Goal: Communication & Community: Share content

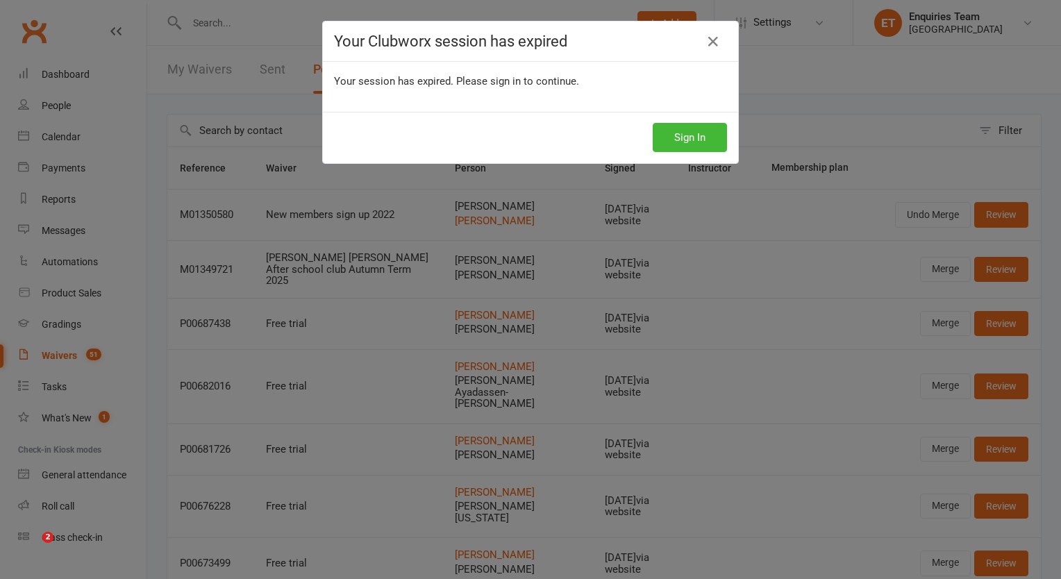
select select "50"
click at [687, 133] on button "Sign In" at bounding box center [690, 137] width 74 height 29
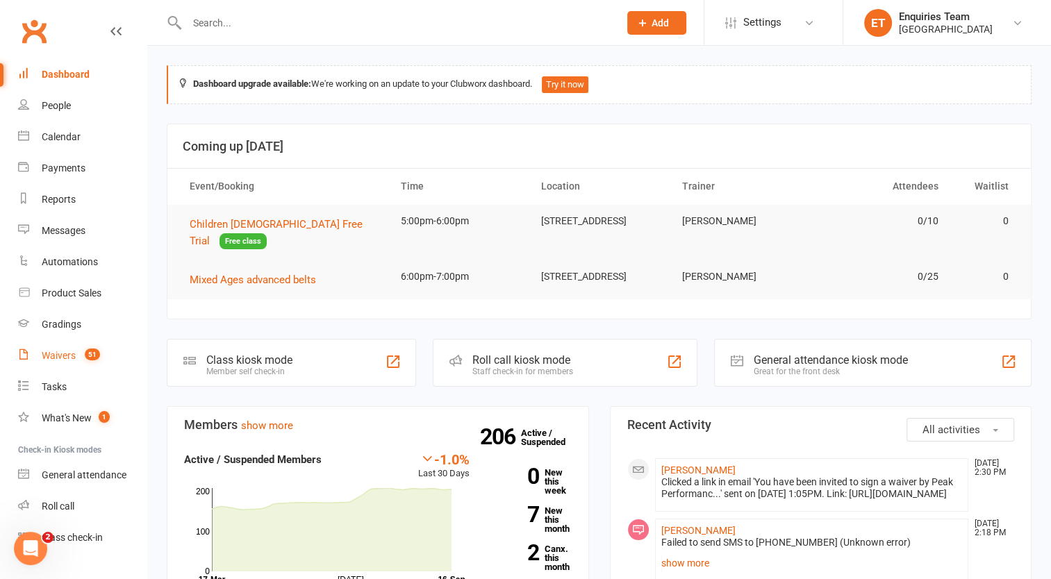
click at [63, 350] on div "Waivers" at bounding box center [59, 355] width 34 height 11
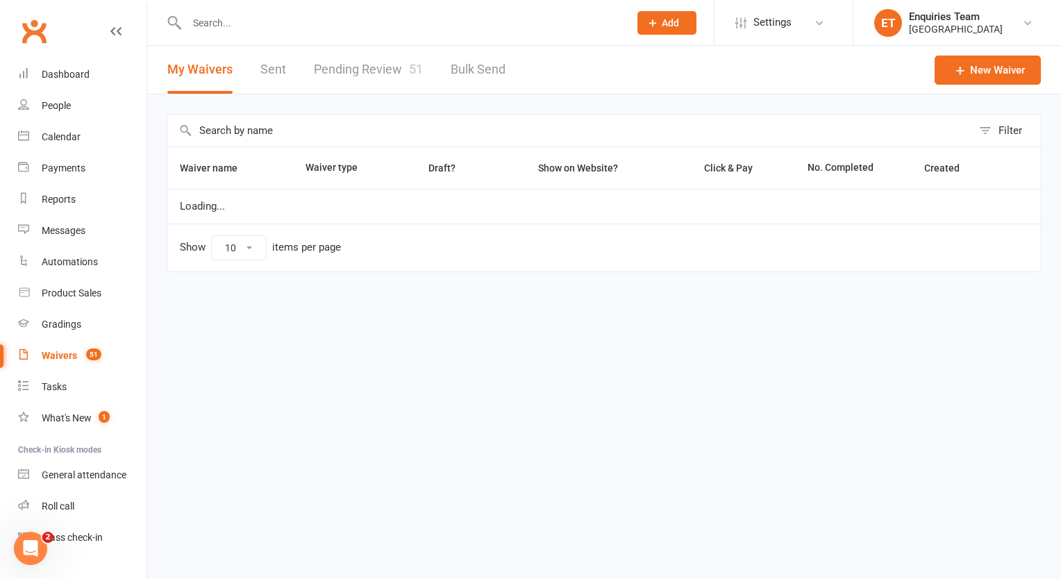
select select "100"
click at [385, 65] on link "Pending Review 51" at bounding box center [368, 70] width 109 height 48
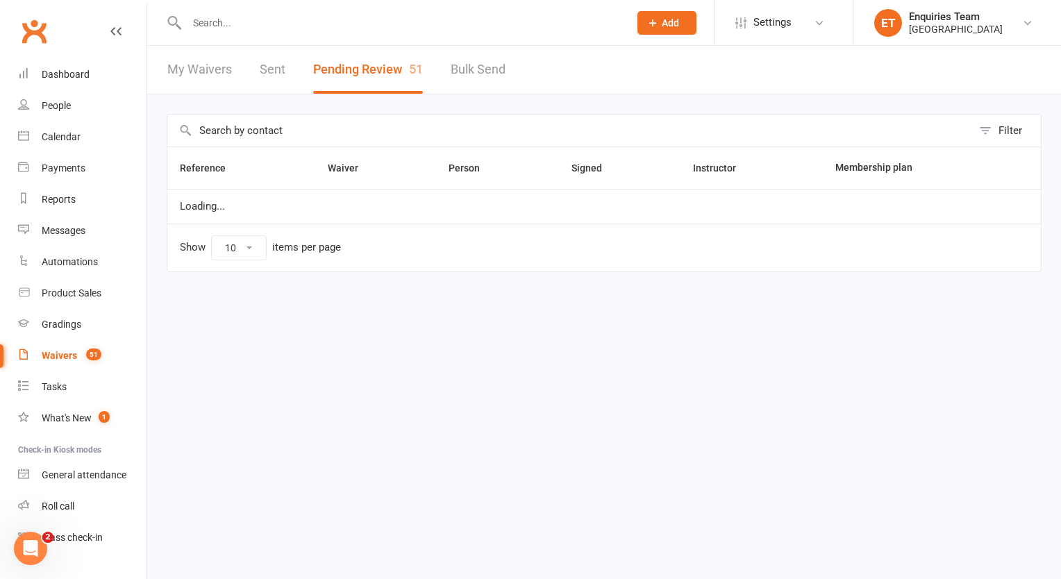
select select "50"
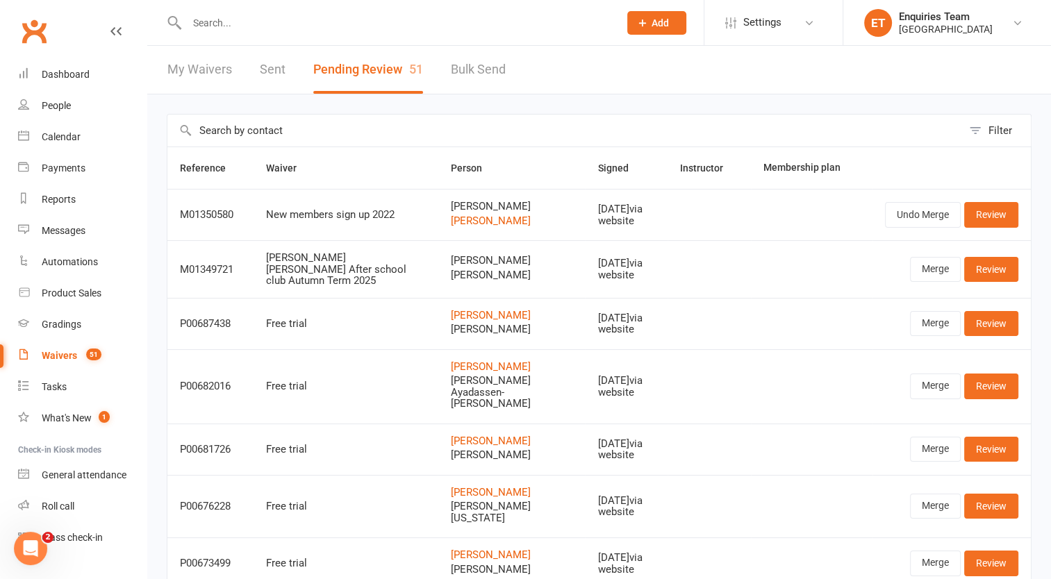
click at [228, 26] on input "text" at bounding box center [396, 22] width 426 height 19
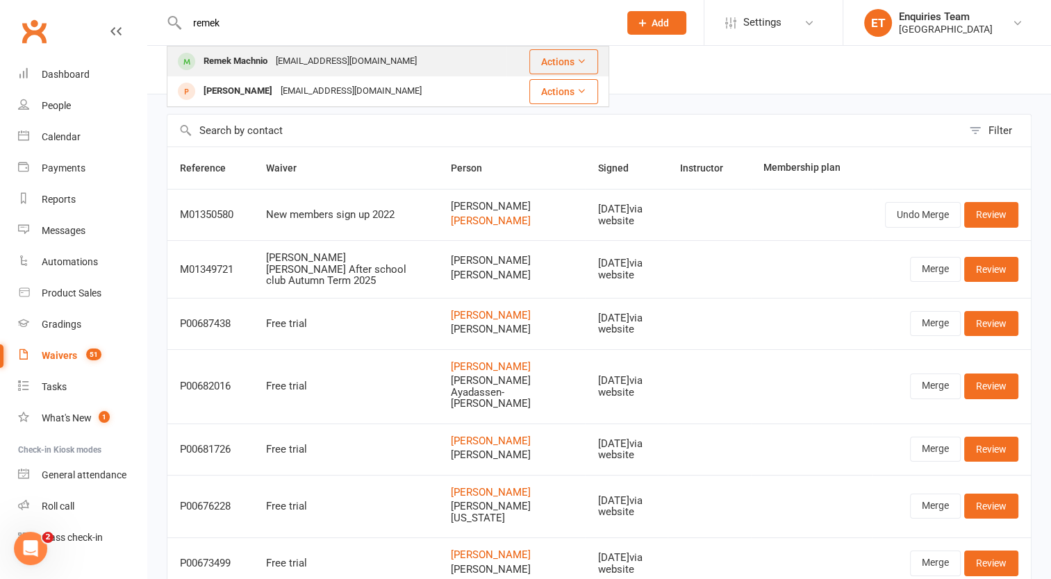
type input "remek"
click at [281, 62] on div "[EMAIL_ADDRESS][DOMAIN_NAME]" at bounding box center [346, 61] width 149 height 20
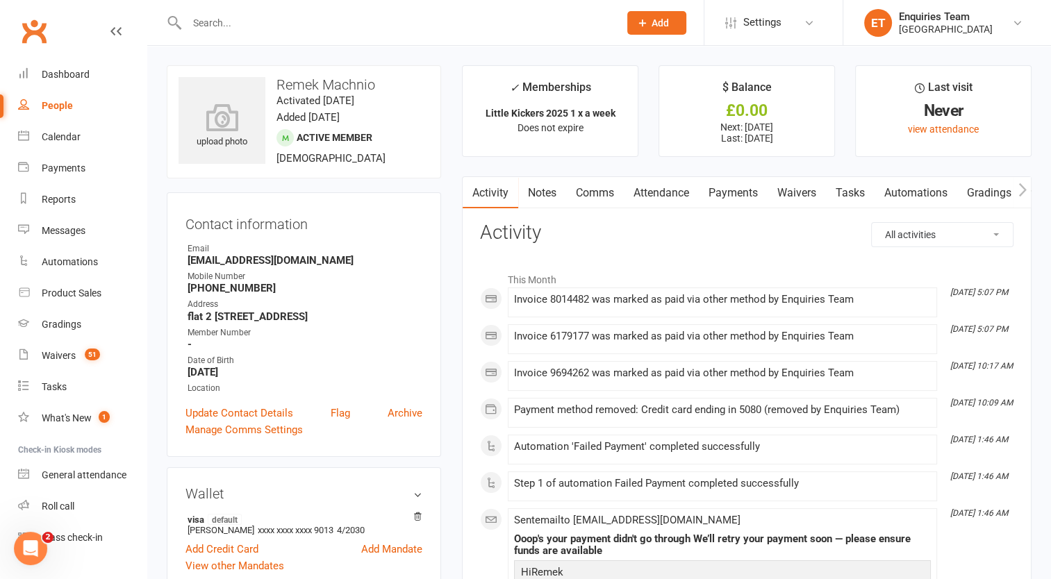
click at [214, 20] on input "text" at bounding box center [396, 22] width 426 height 19
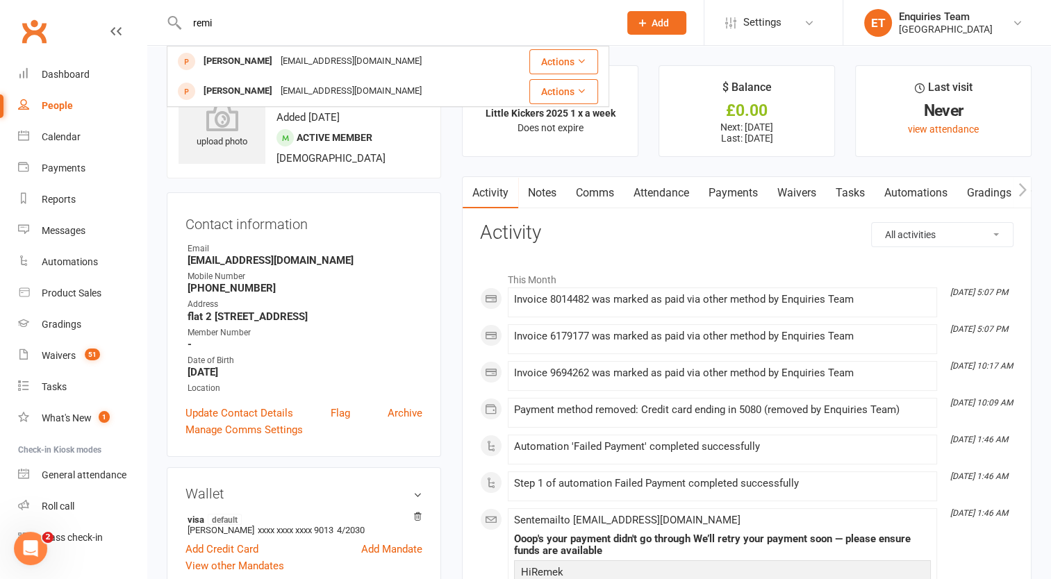
drag, startPoint x: 222, startPoint y: 21, endPoint x: 117, endPoint y: 22, distance: 104.9
click at [117, 3] on header "remi [PERSON_NAME] [EMAIL_ADDRESS][DOMAIN_NAME] Actions [PERSON_NAME] [EMAIL_AD…" at bounding box center [525, 3] width 1051 height 0
type input "R"
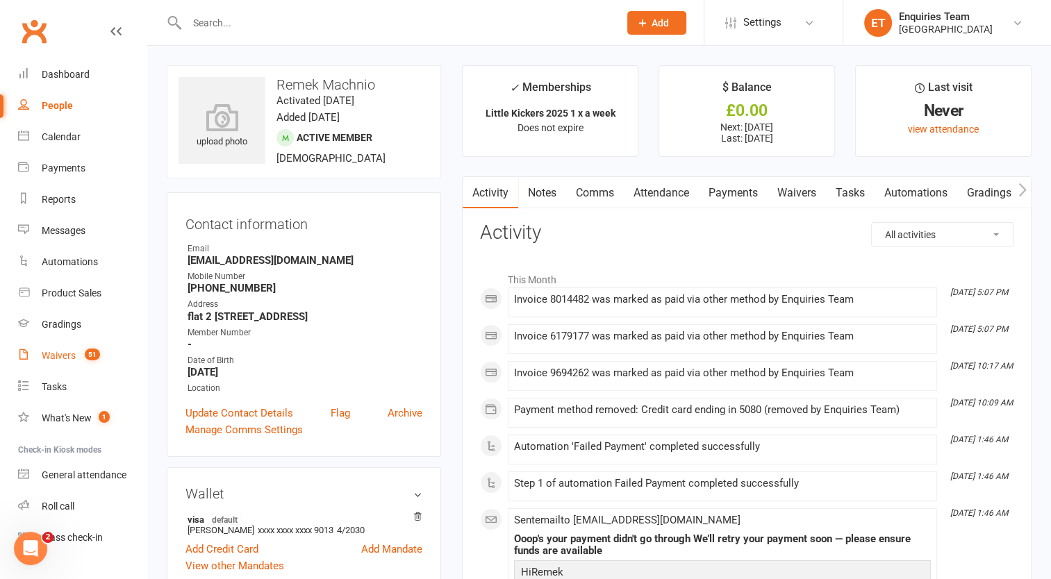
click at [93, 355] on span "51" at bounding box center [92, 355] width 15 height 12
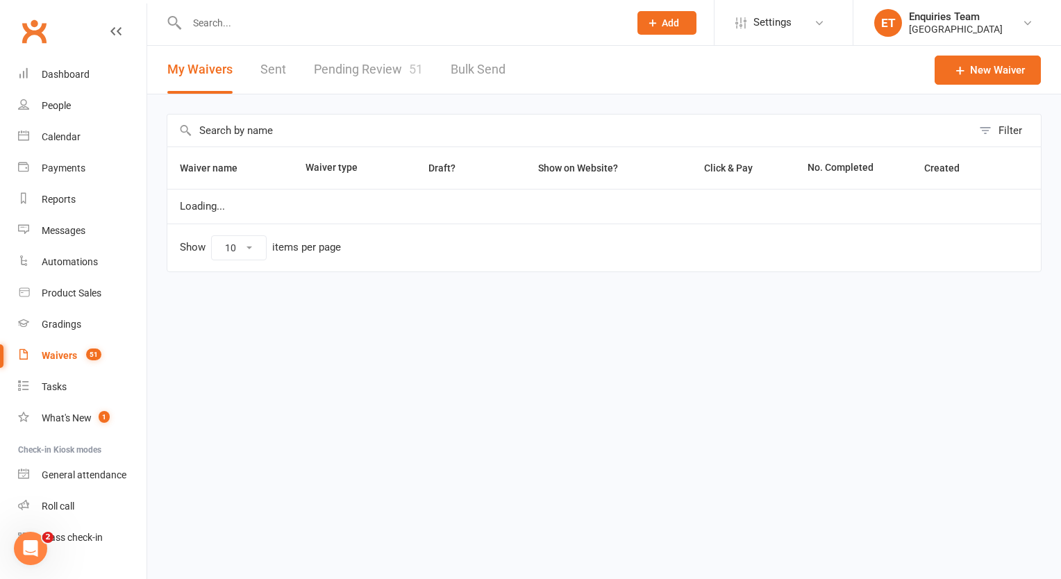
select select "100"
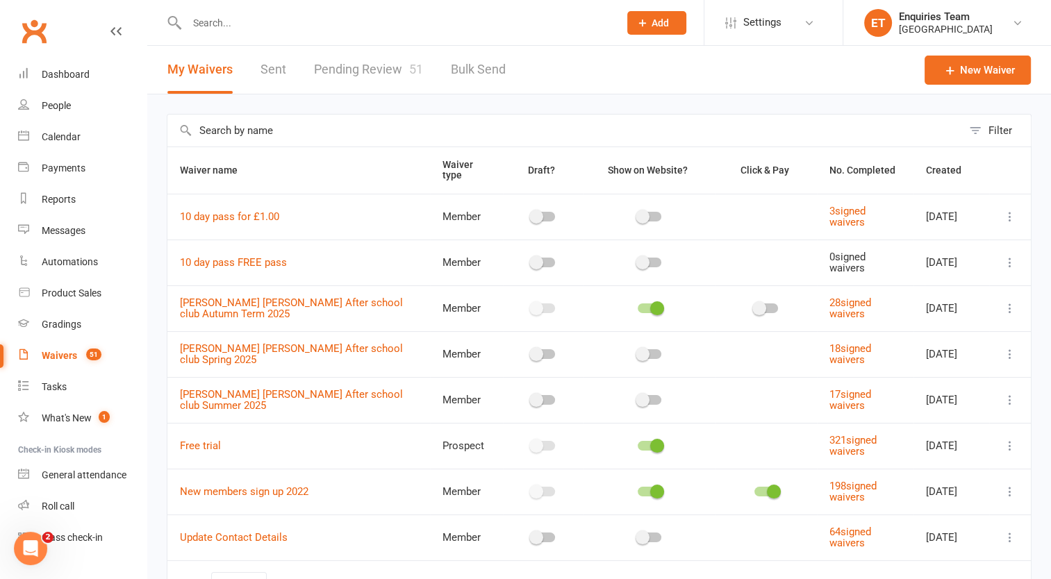
click at [389, 72] on link "Pending Review 51" at bounding box center [368, 70] width 109 height 48
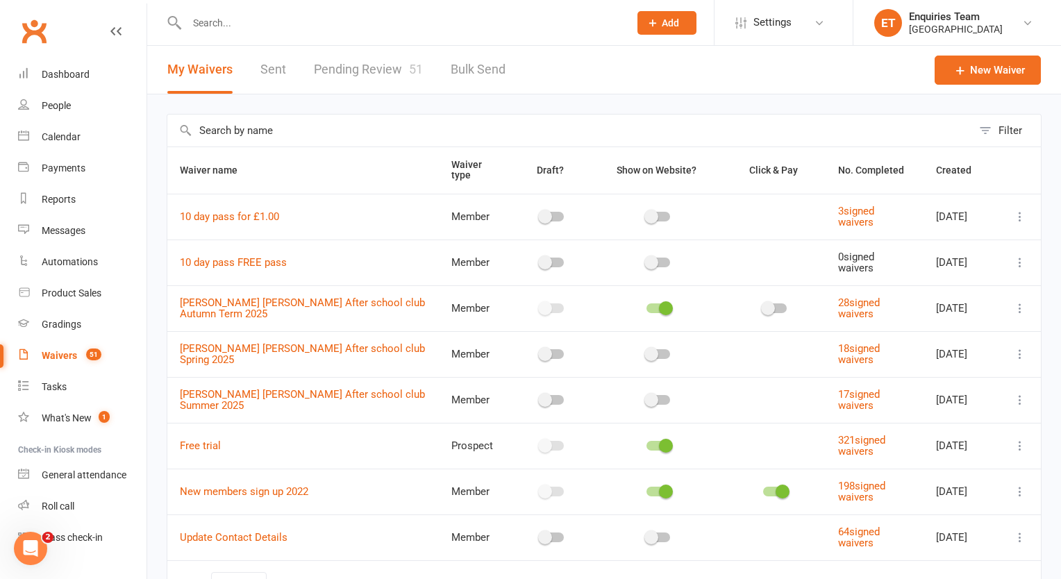
select select "50"
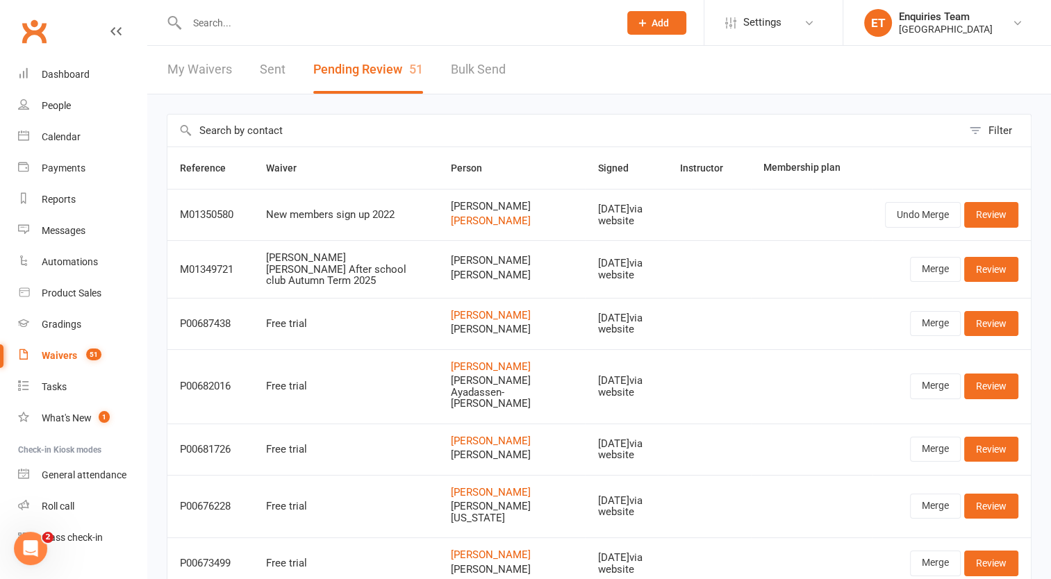
click at [378, 67] on button "Pending Review 51" at bounding box center [368, 70] width 110 height 48
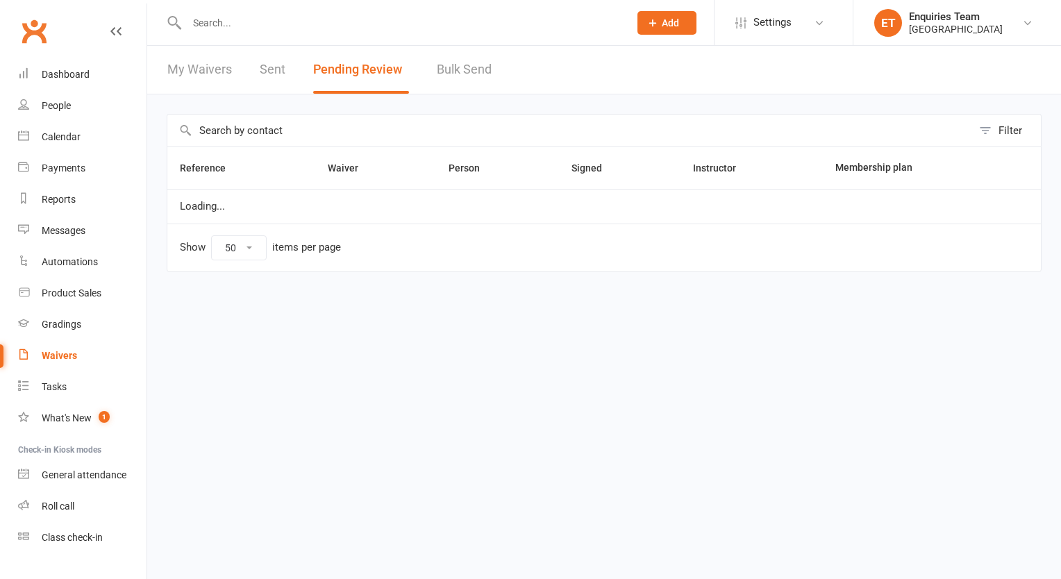
select select "50"
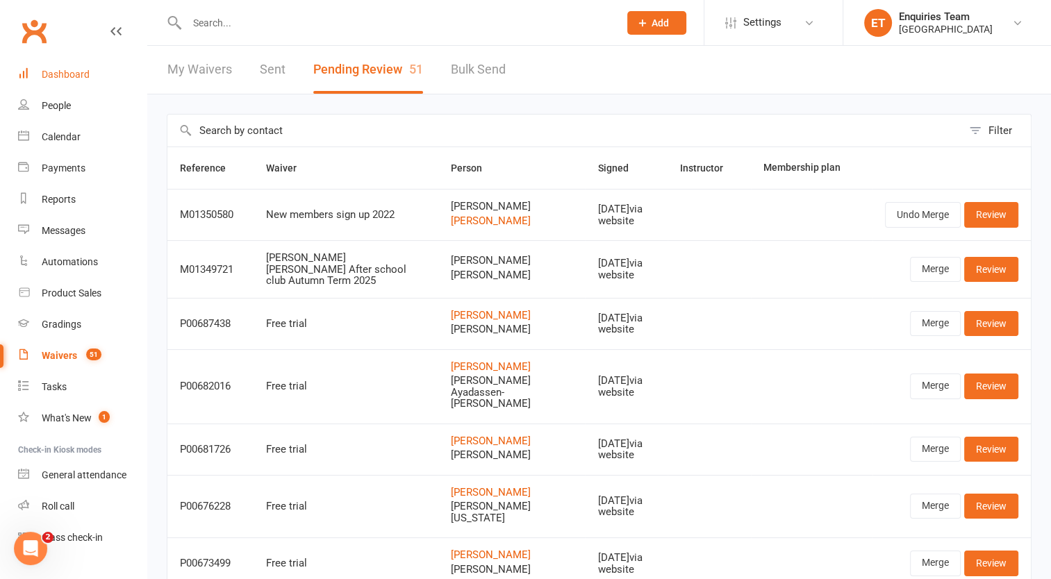
click at [65, 69] on div "Dashboard" at bounding box center [66, 74] width 48 height 11
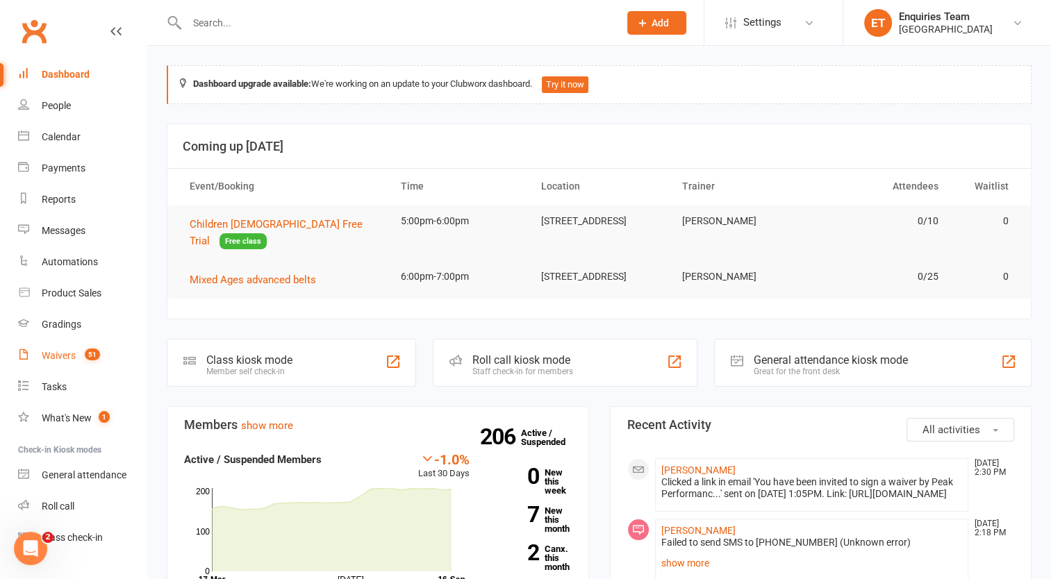
click at [65, 358] on div "Waivers" at bounding box center [59, 355] width 34 height 11
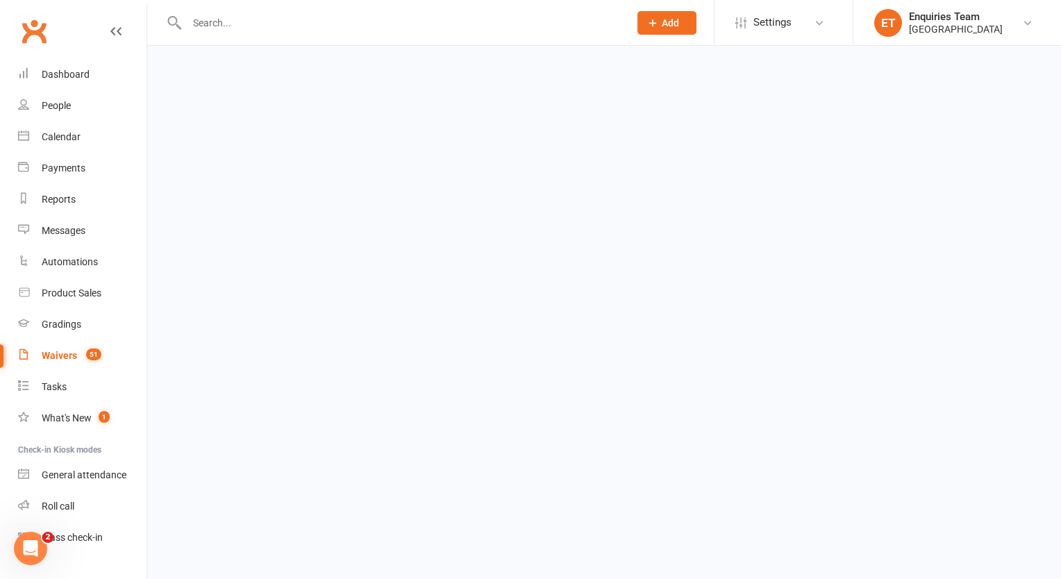
select select "100"
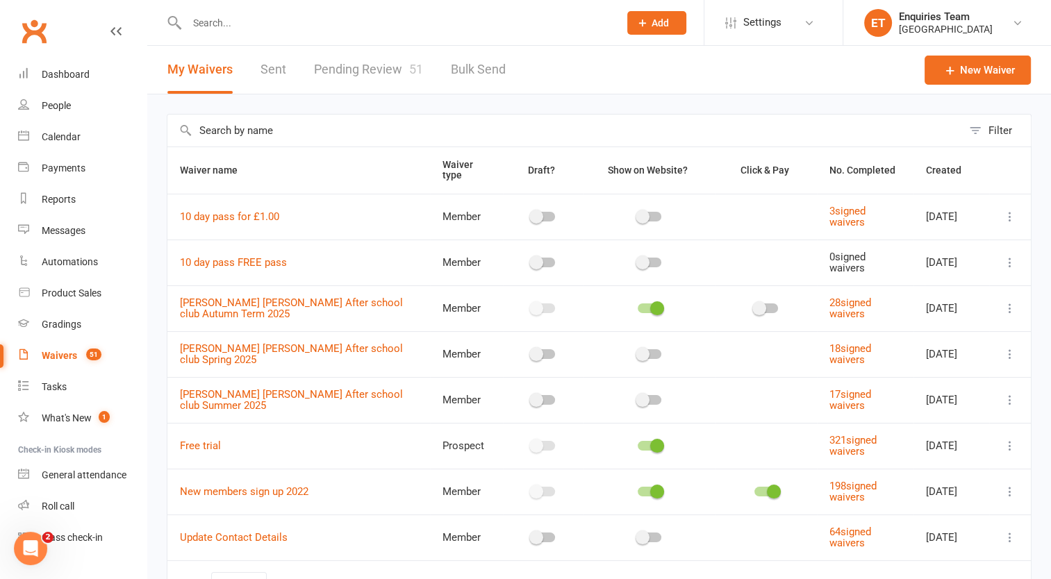
click at [390, 61] on link "Pending Review 51" at bounding box center [368, 70] width 109 height 48
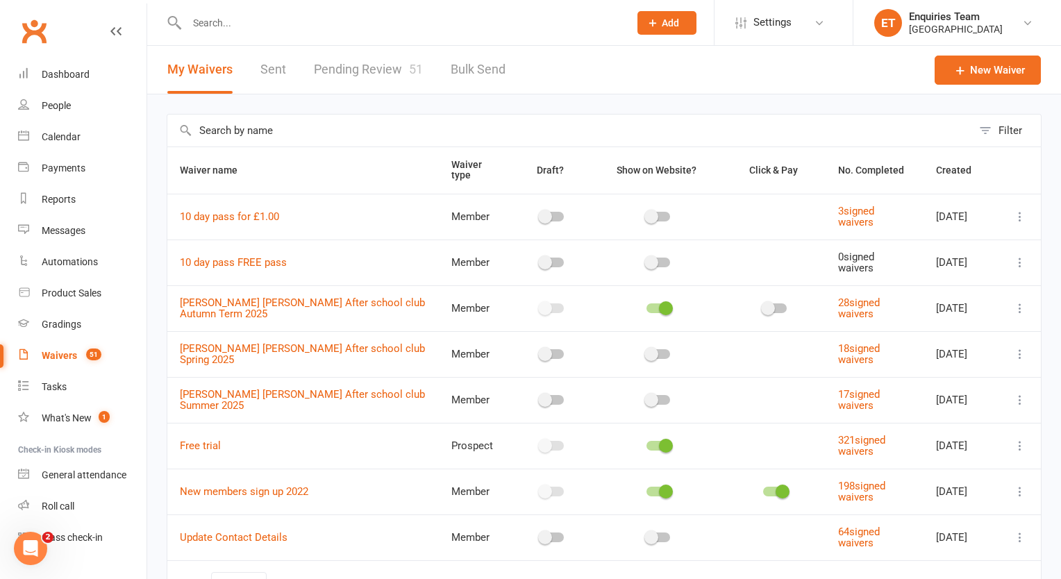
select select "50"
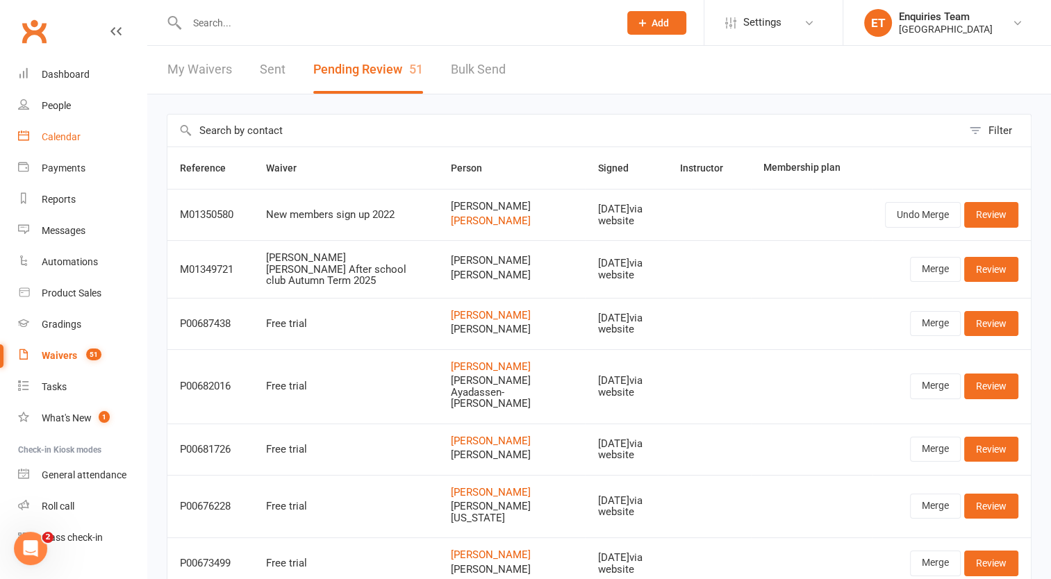
click at [67, 132] on div "Calendar" at bounding box center [61, 136] width 39 height 11
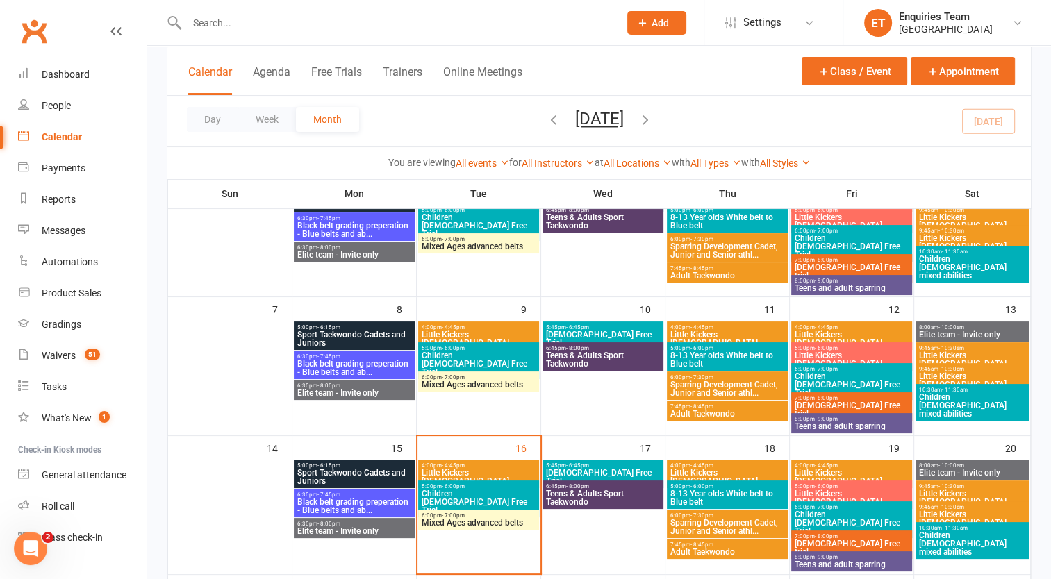
scroll to position [139, 0]
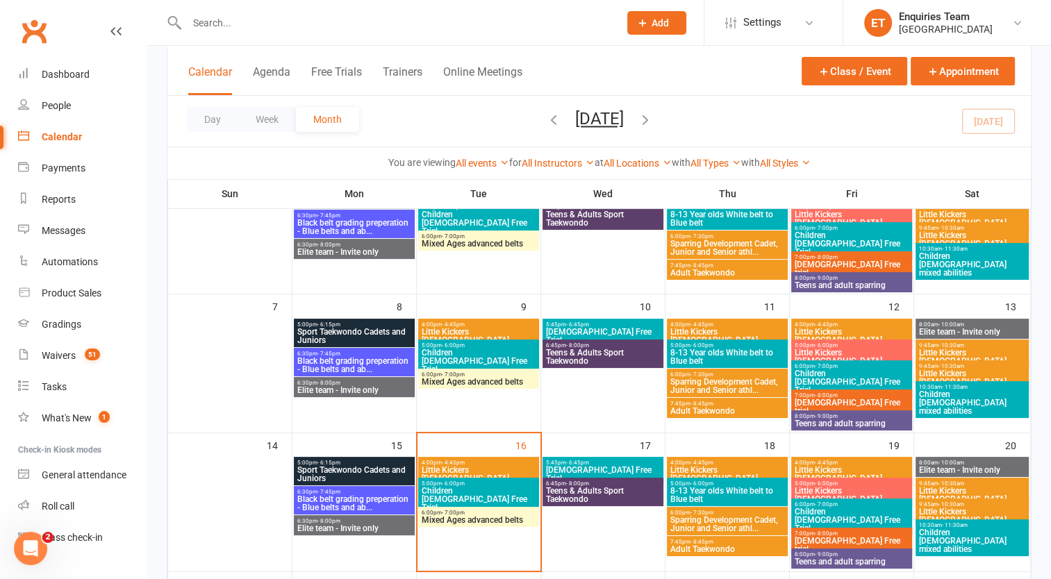
click at [851, 325] on span "4:00pm - 4:45pm" at bounding box center [851, 324] width 115 height 6
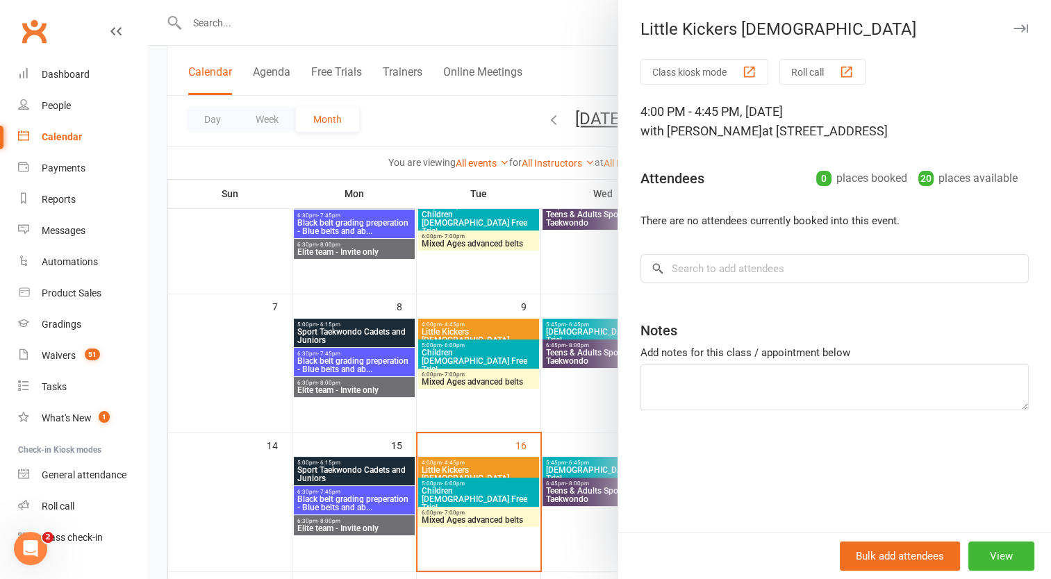
click at [503, 53] on div at bounding box center [598, 289] width 903 height 579
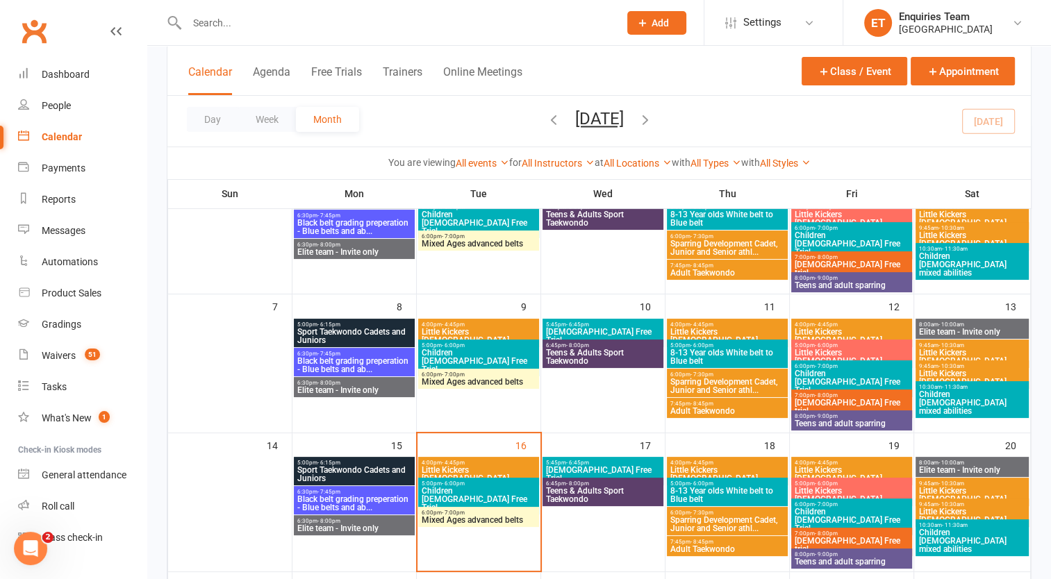
click at [462, 468] on span "Little Kickers 4-7 Years old" at bounding box center [478, 474] width 115 height 17
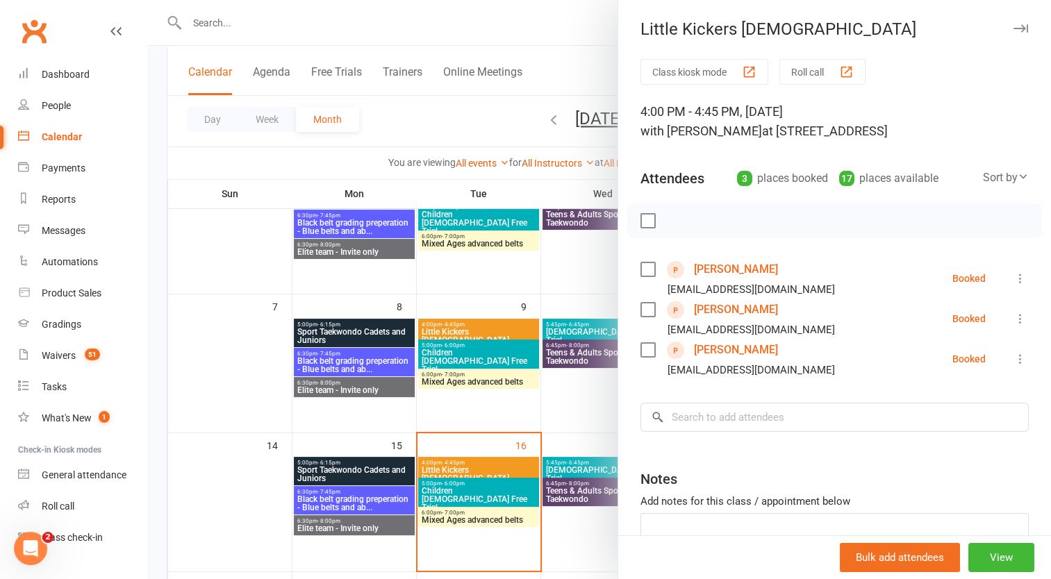
click at [708, 361] on link "[PERSON_NAME]" at bounding box center [736, 350] width 84 height 22
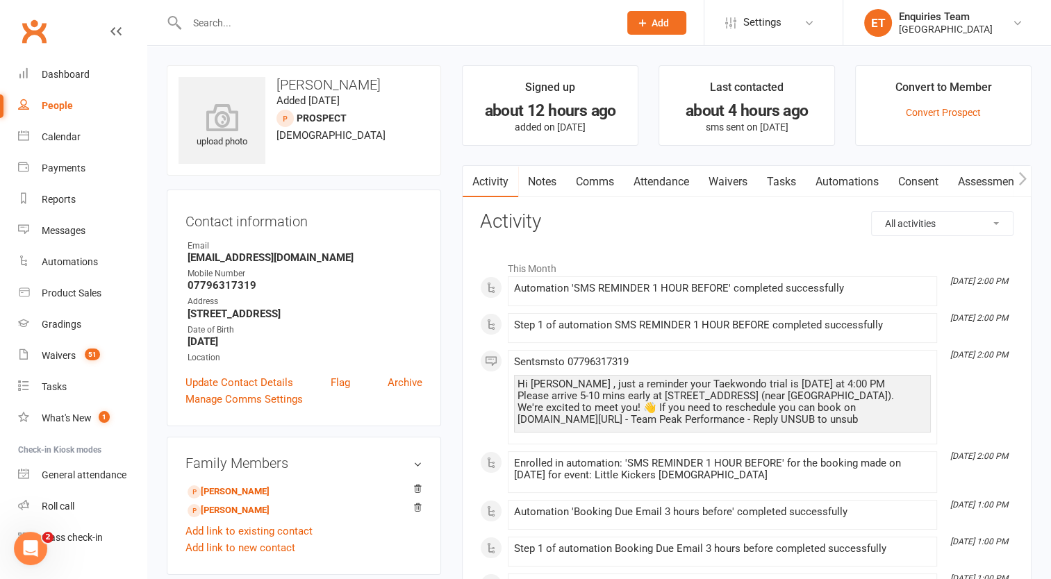
scroll to position [208, 0]
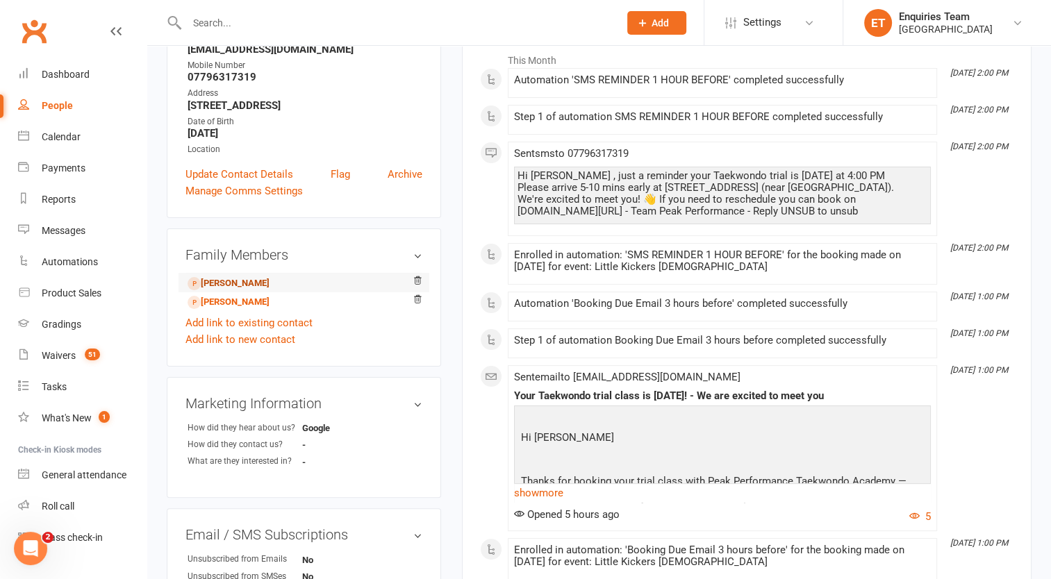
click at [236, 285] on link "Aiden Kim - Child" at bounding box center [228, 283] width 82 height 15
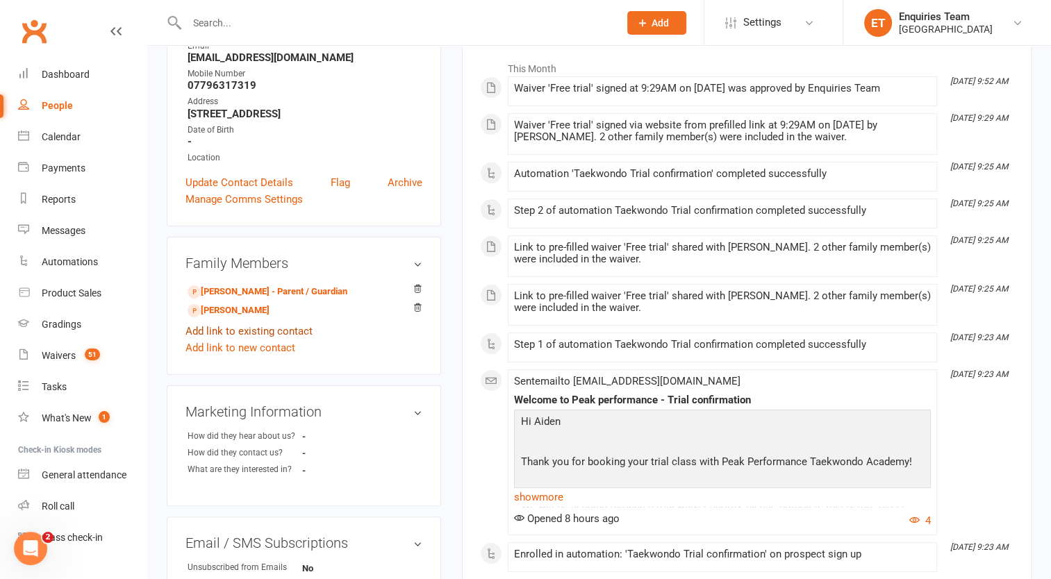
scroll to position [208, 0]
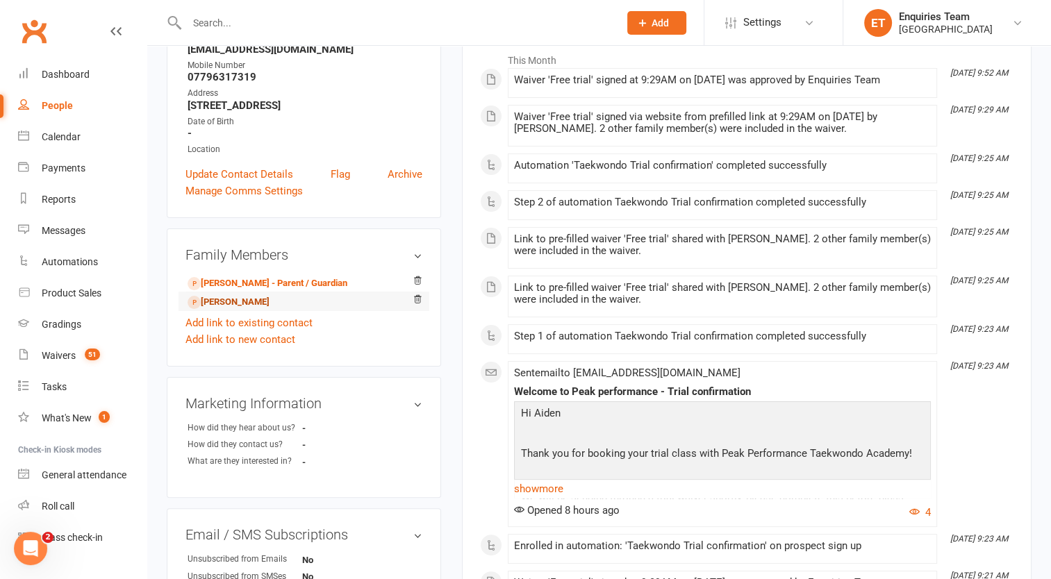
click at [226, 305] on link "Amy Kim - Sibling" at bounding box center [228, 302] width 82 height 15
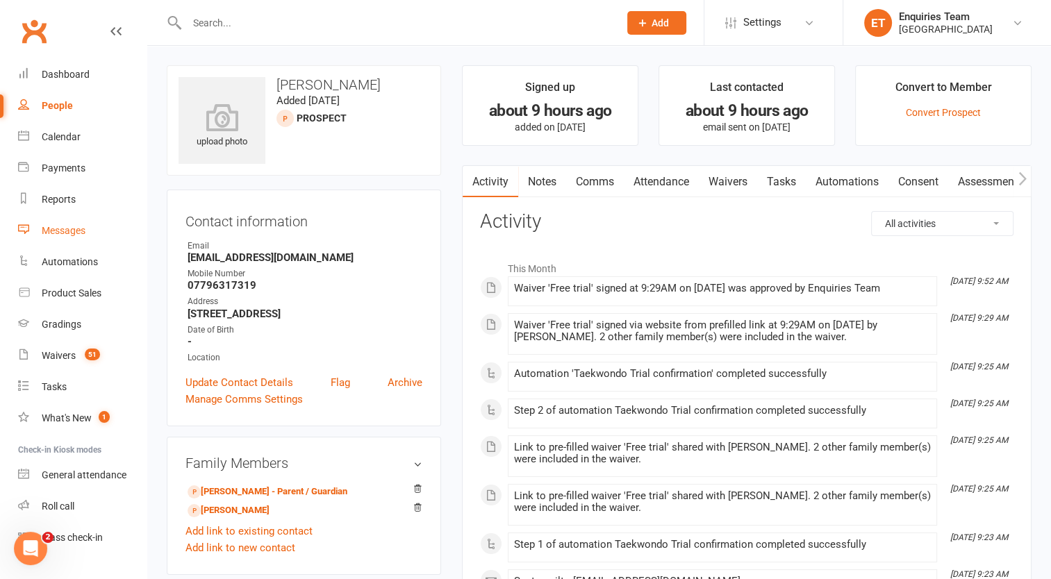
click at [61, 228] on div "Messages" at bounding box center [64, 230] width 44 height 11
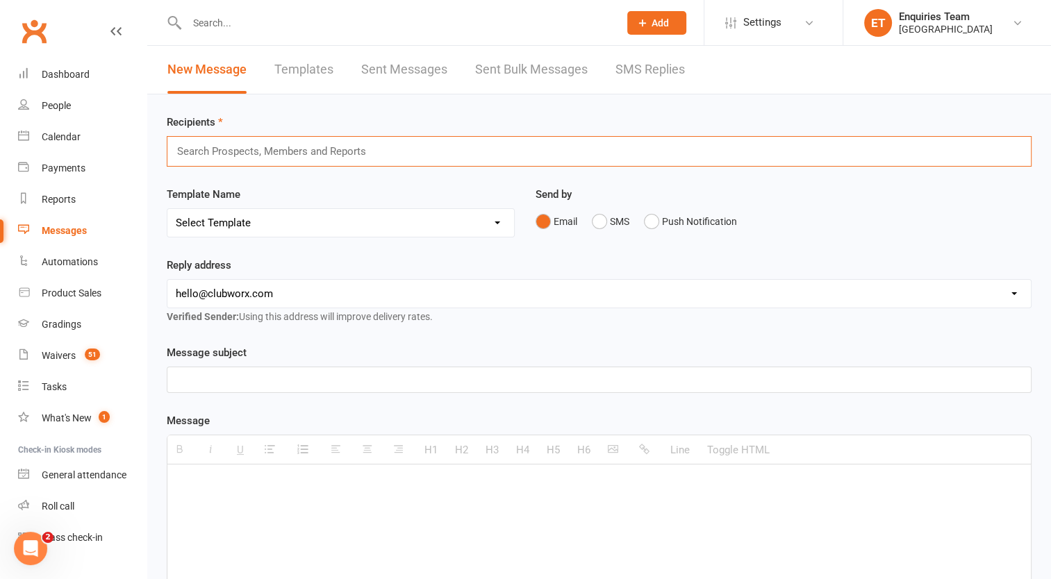
click at [333, 149] on input "text" at bounding box center [277, 151] width 203 height 18
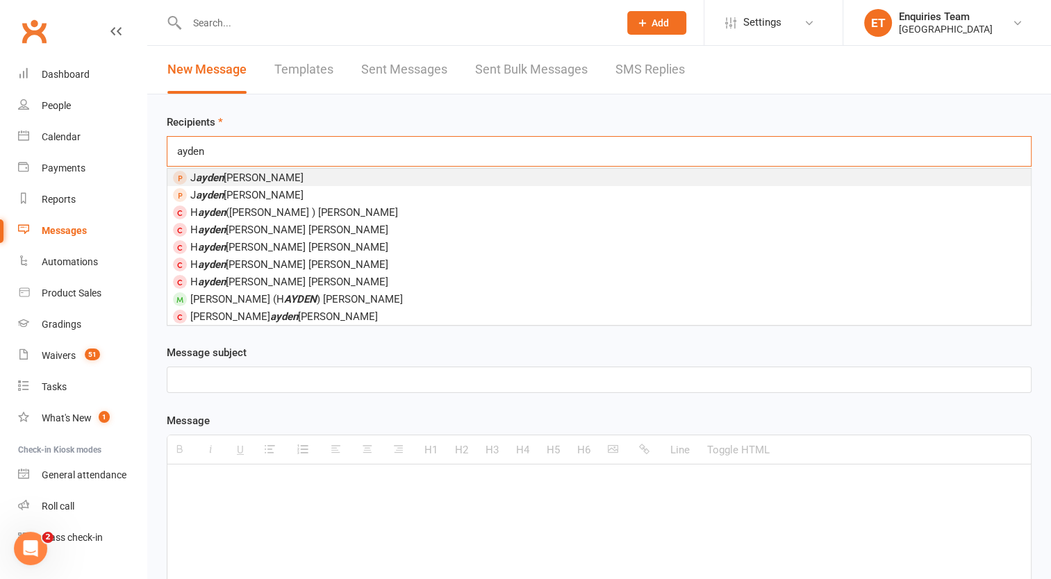
drag, startPoint x: 190, startPoint y: 153, endPoint x: 157, endPoint y: 151, distance: 33.4
click at [157, 151] on div "Recipients ayden ayden J ayden Reid J ayden Lee H ayden (Cheuk Hei ) Yeung H ay…" at bounding box center [598, 488] width 903 height 788
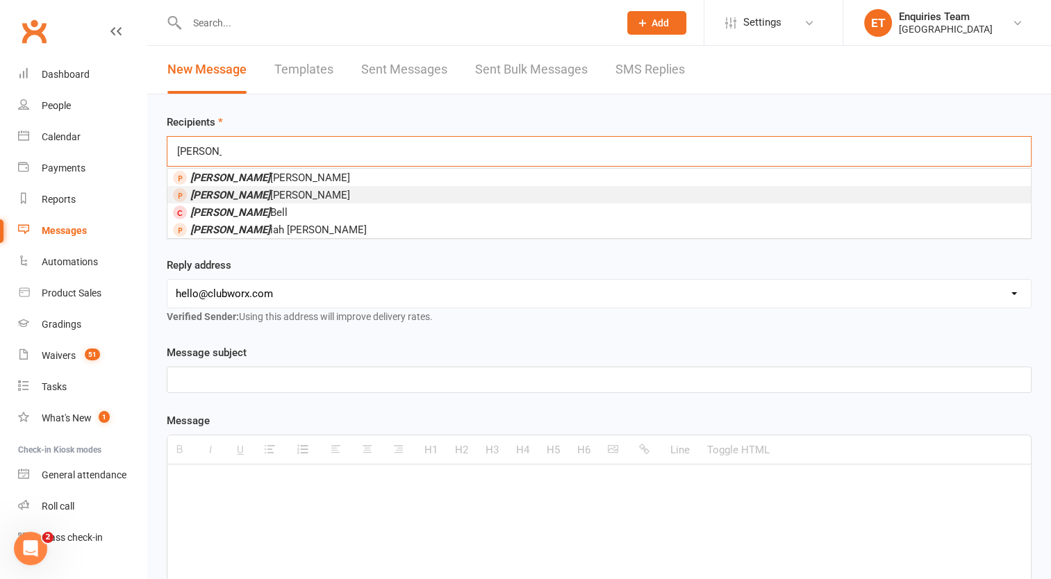
type input "amy"
click at [230, 197] on span "Amy Kim" at bounding box center [270, 195] width 160 height 12
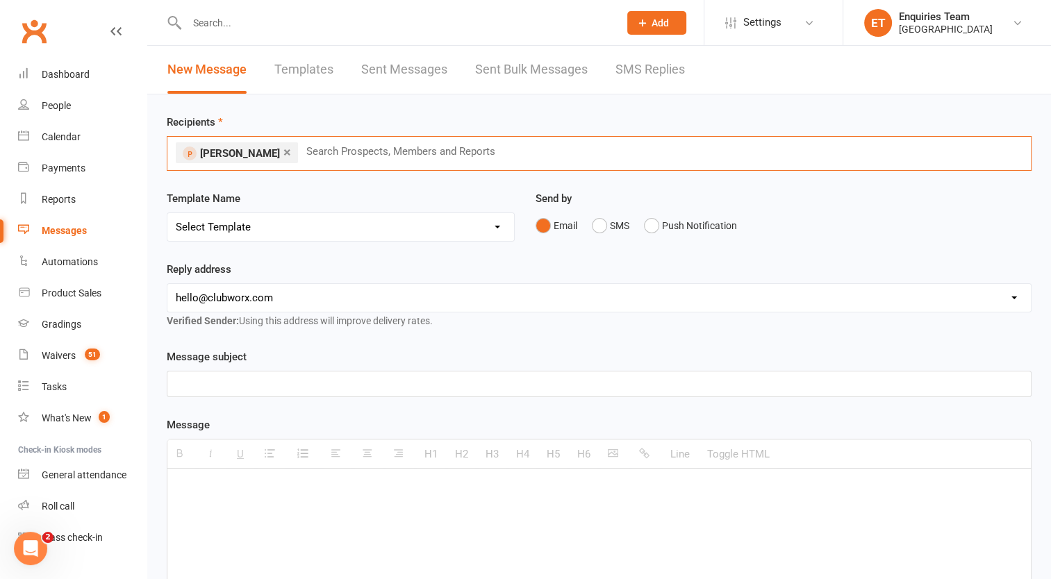
click at [283, 151] on link "×" at bounding box center [287, 152] width 8 height 22
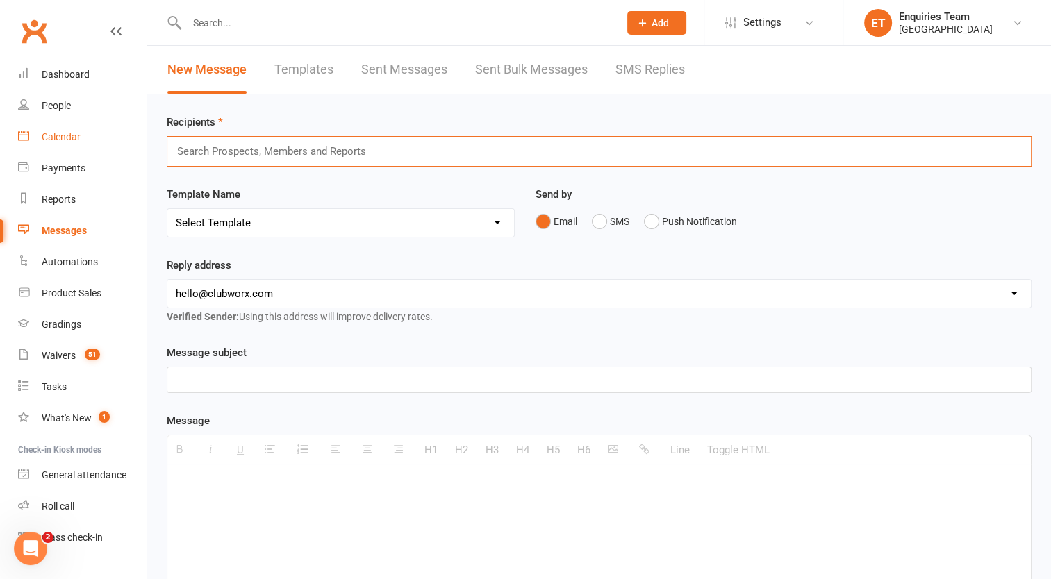
click at [68, 137] on div "Calendar" at bounding box center [61, 136] width 39 height 11
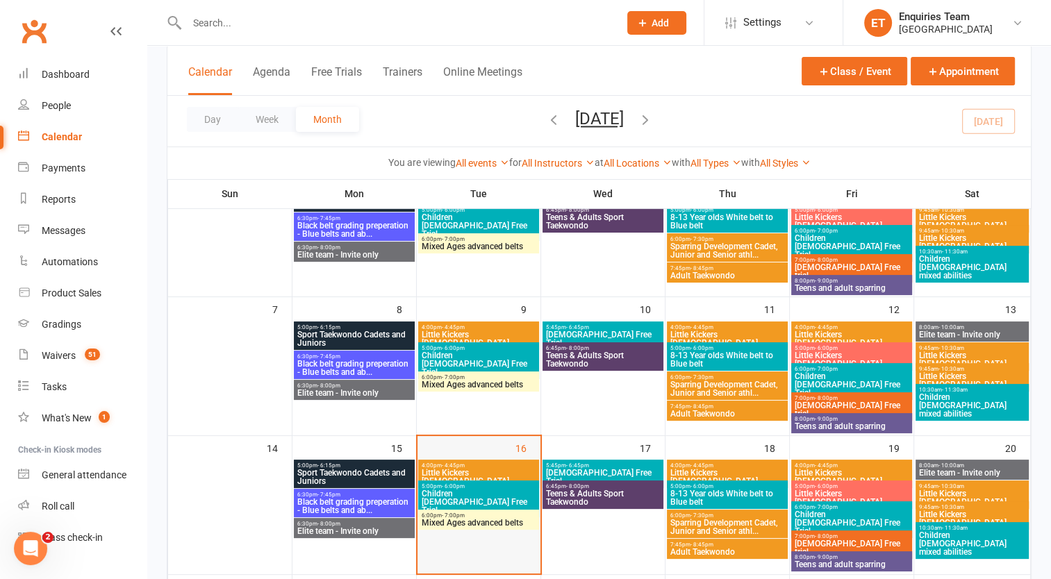
scroll to position [139, 0]
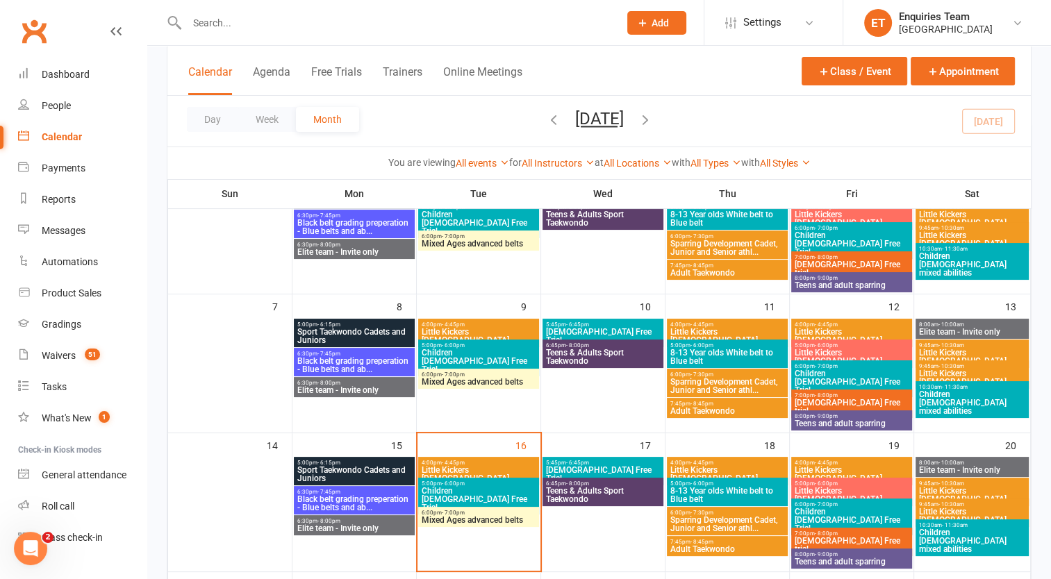
click at [449, 466] on span "Little Kickers 4-7 Years old" at bounding box center [478, 474] width 115 height 17
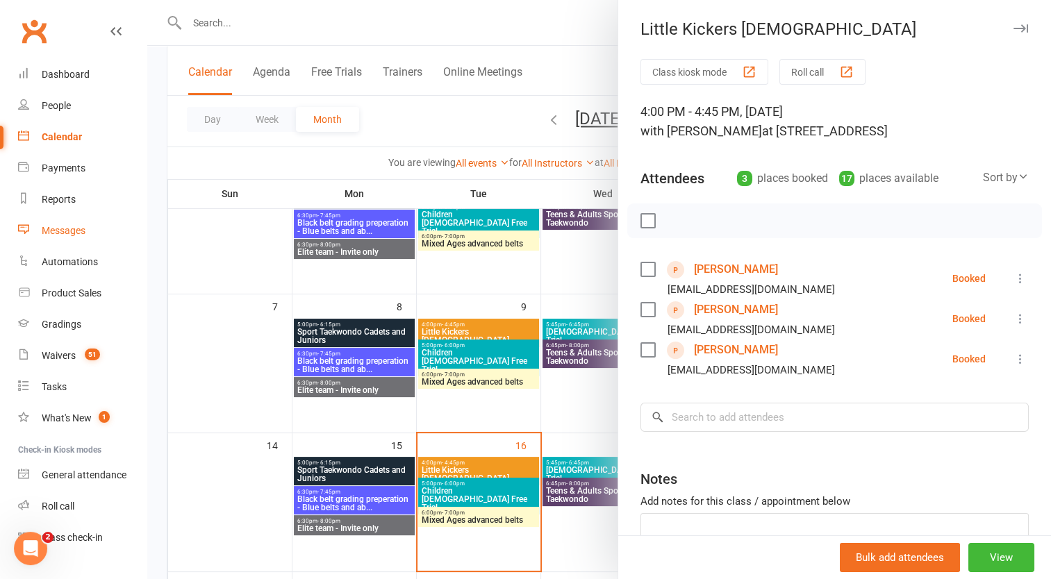
click at [67, 226] on div "Messages" at bounding box center [64, 230] width 44 height 11
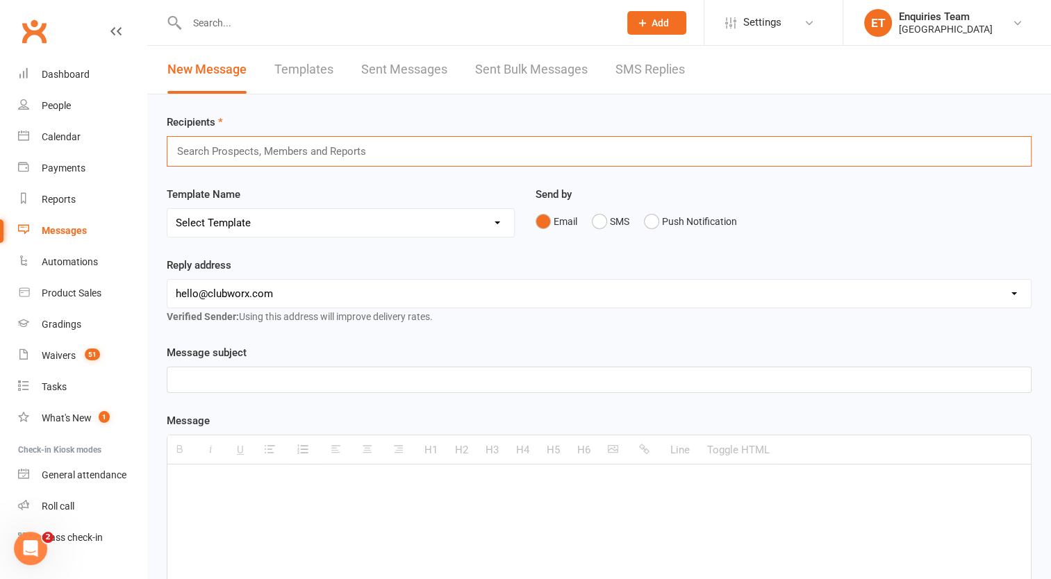
click at [254, 154] on input "text" at bounding box center [277, 151] width 203 height 18
type input "oh"
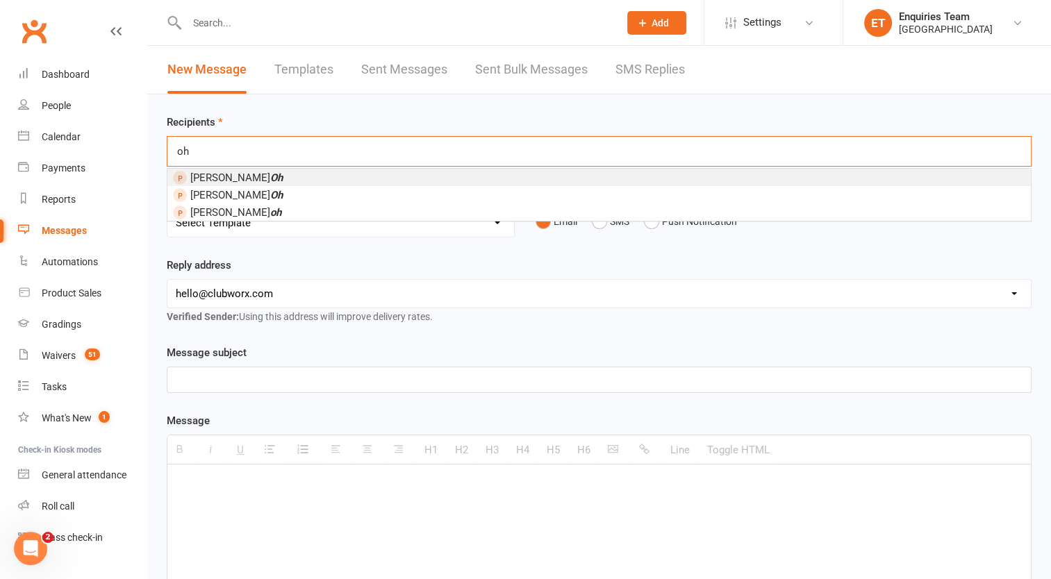
drag, startPoint x: 192, startPoint y: 153, endPoint x: 160, endPoint y: 160, distance: 32.0
click at [160, 160] on div "Recipients oh oh Jen Oh Jenny Oh junu oh Template Name Select Template [Email] …" at bounding box center [598, 488] width 903 height 788
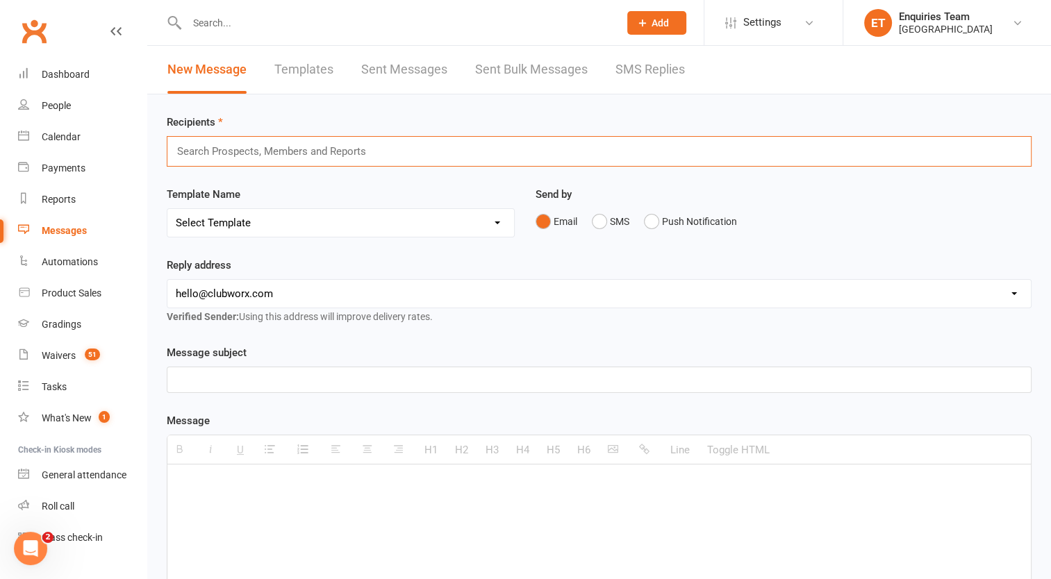
click at [222, 18] on input "text" at bounding box center [396, 22] width 426 height 19
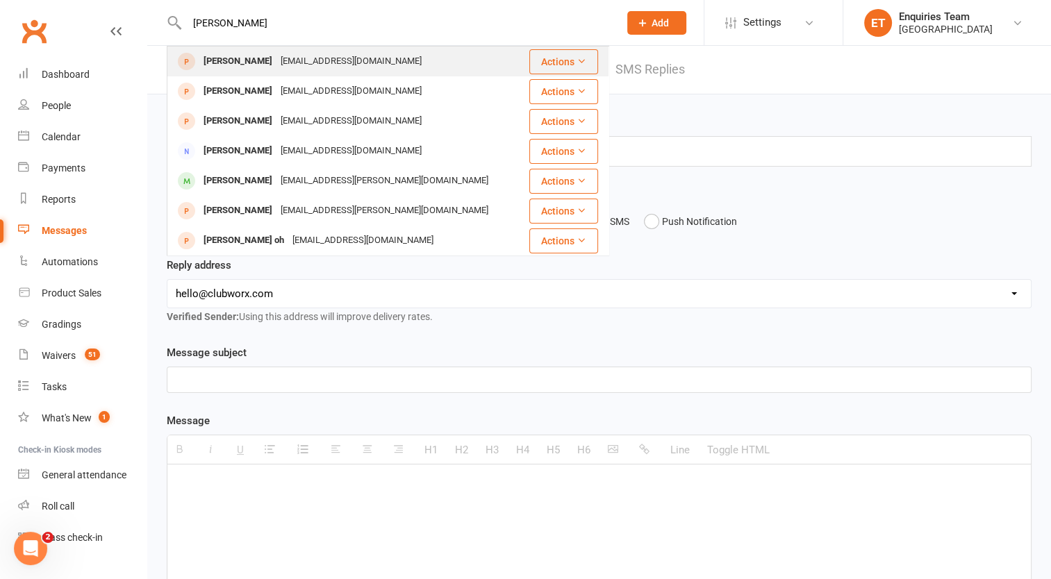
type input "jenny oh"
click at [276, 62] on div "Jen85uk@gmail.com" at bounding box center [350, 61] width 149 height 20
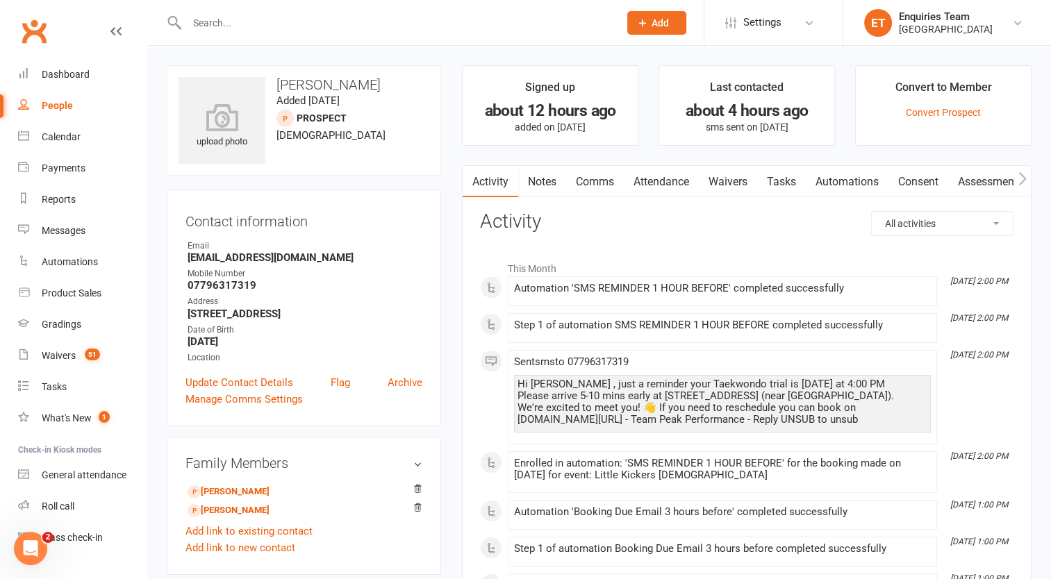
scroll to position [208, 0]
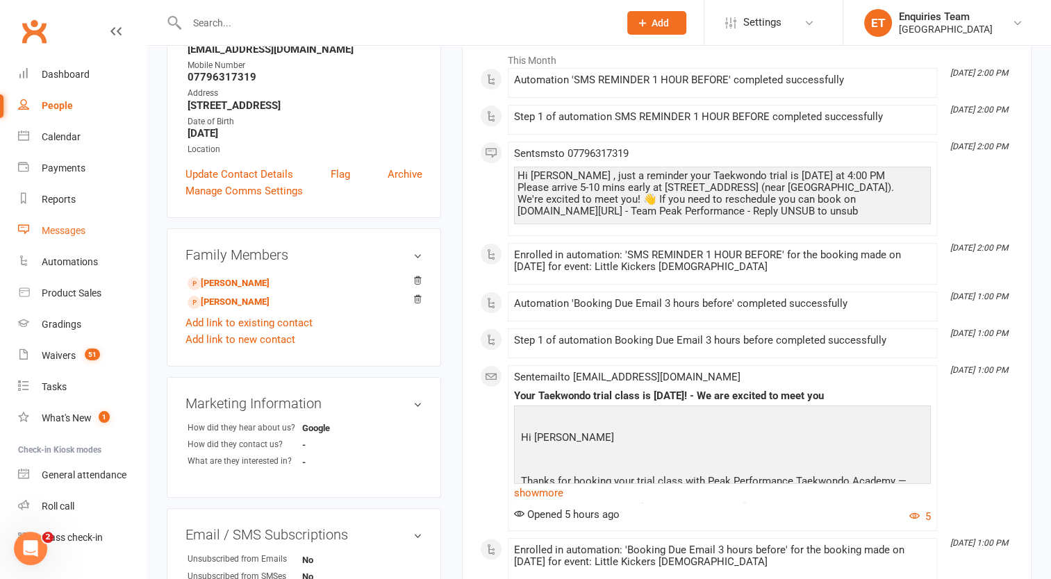
click at [64, 233] on div "Messages" at bounding box center [64, 230] width 44 height 11
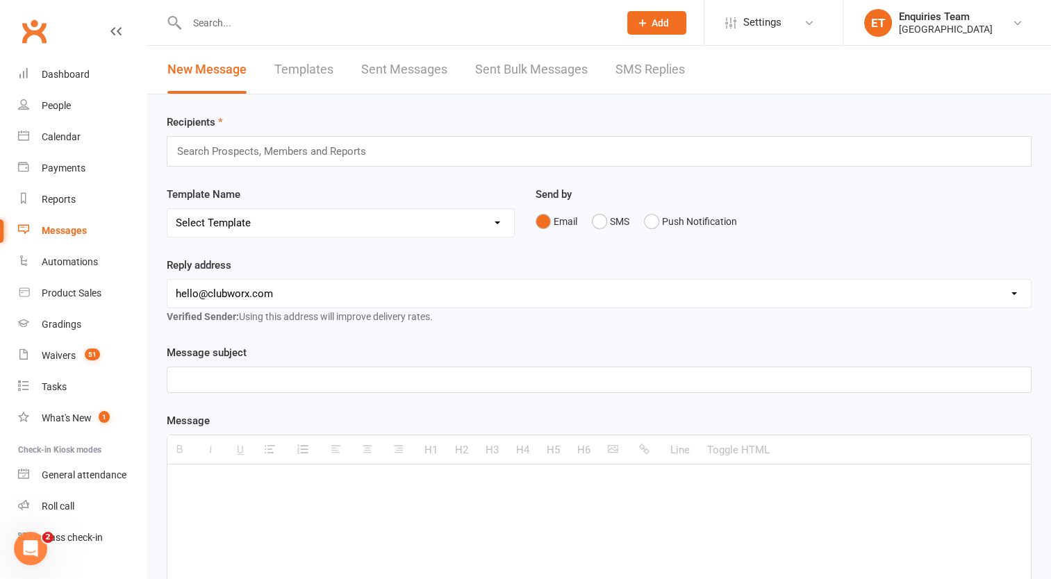
click at [277, 146] on input "text" at bounding box center [277, 151] width 203 height 18
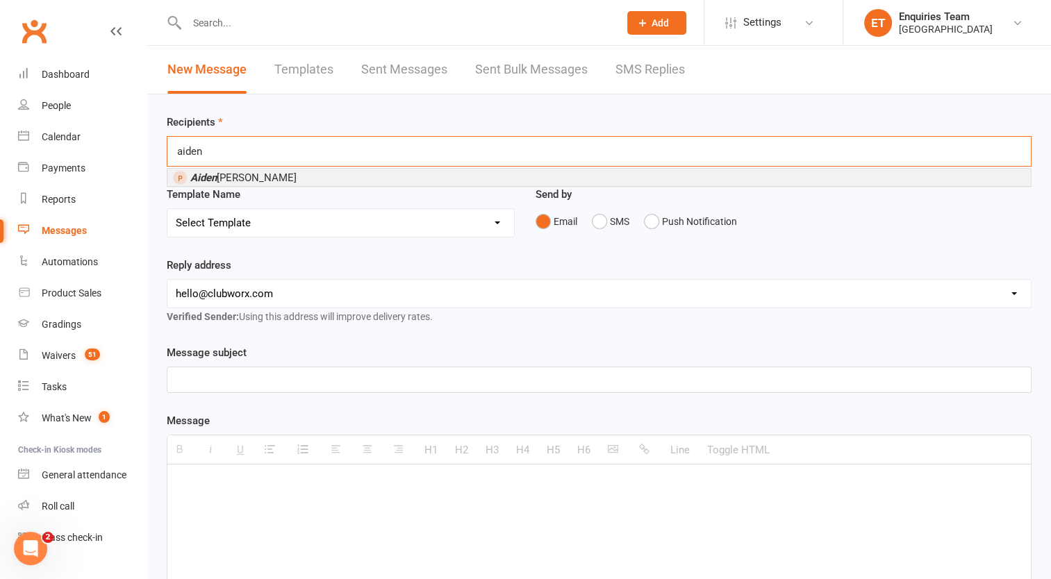
type input "aiden"
click at [258, 176] on li "Aiden Kim" at bounding box center [598, 177] width 863 height 17
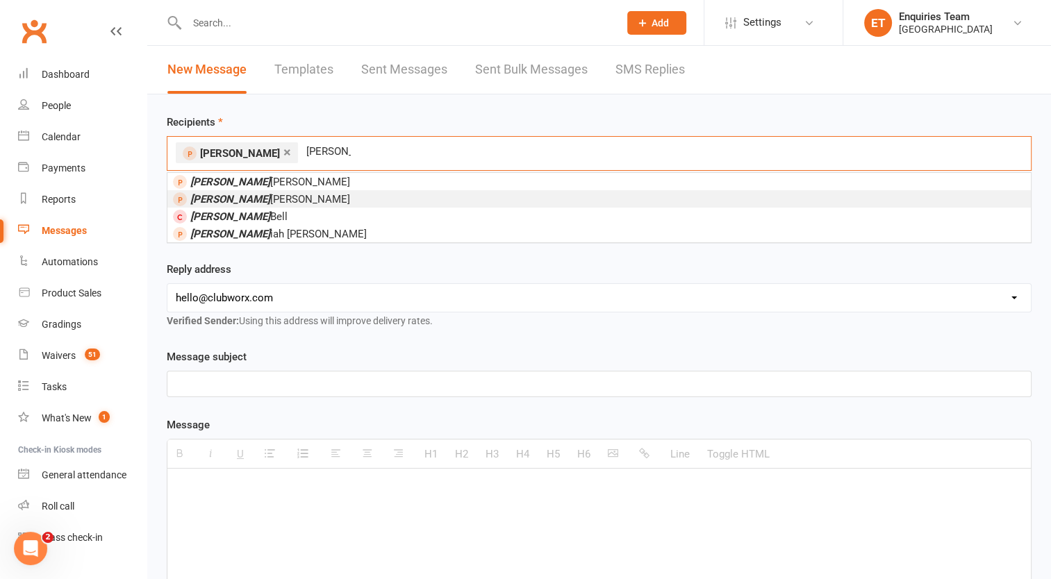
type input "amy"
click at [212, 200] on span "Amy Kim" at bounding box center [270, 199] width 160 height 12
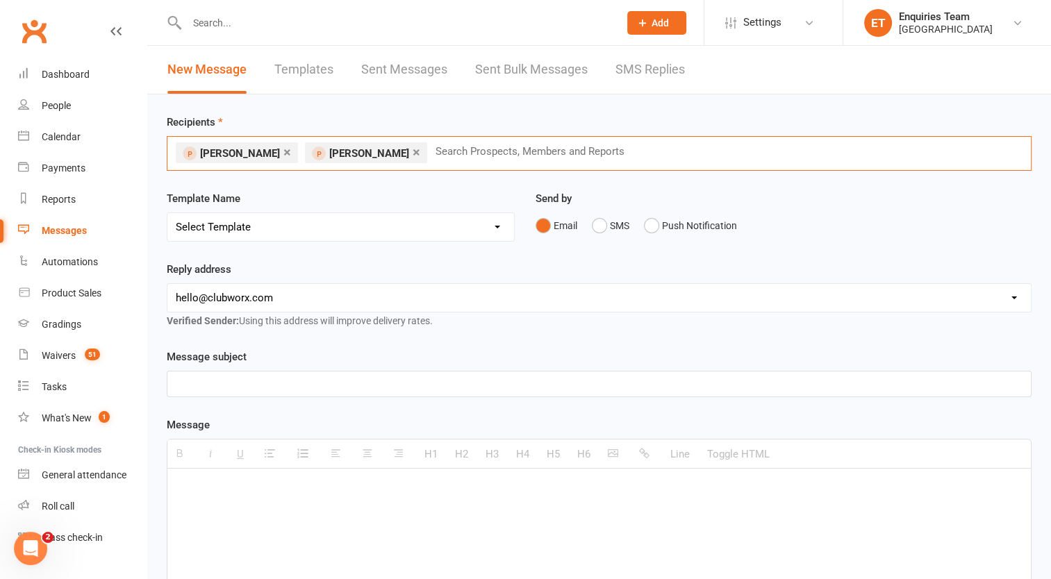
click at [239, 226] on select "Select Template [Email] Welcome to Peak Performance – Your Trial Class Is Booke…" at bounding box center [340, 227] width 346 height 28
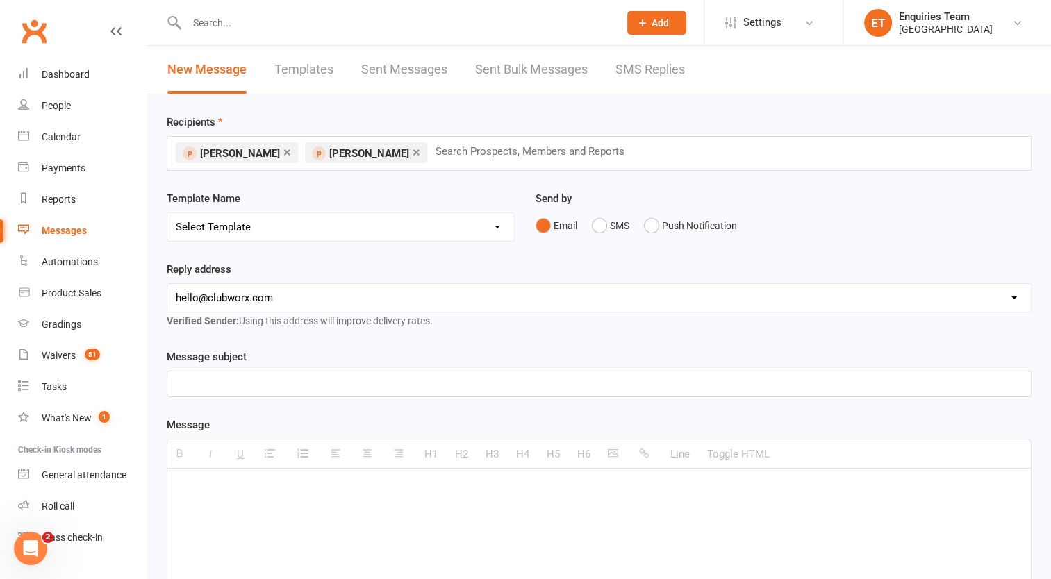
select select "10"
click at [167, 213] on select "Select Template [Email] Welcome to Peak Performance – Your Trial Class Is Booke…" at bounding box center [340, 227] width 346 height 28
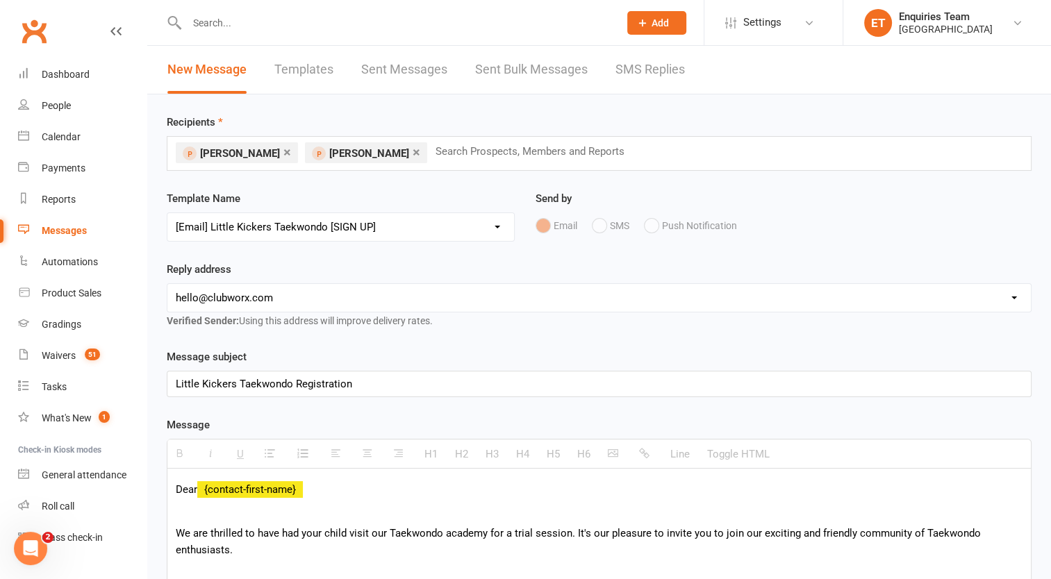
click at [239, 306] on select "hello@clubworx.com info@peakperformancetkd.co.uk enquiries@peakperformancetkd.c…" at bounding box center [598, 298] width 863 height 28
select select "2"
click at [167, 284] on select "hello@clubworx.com info@peakperformancetkd.co.uk enquiries@peakperformancetkd.c…" at bounding box center [598, 298] width 863 height 28
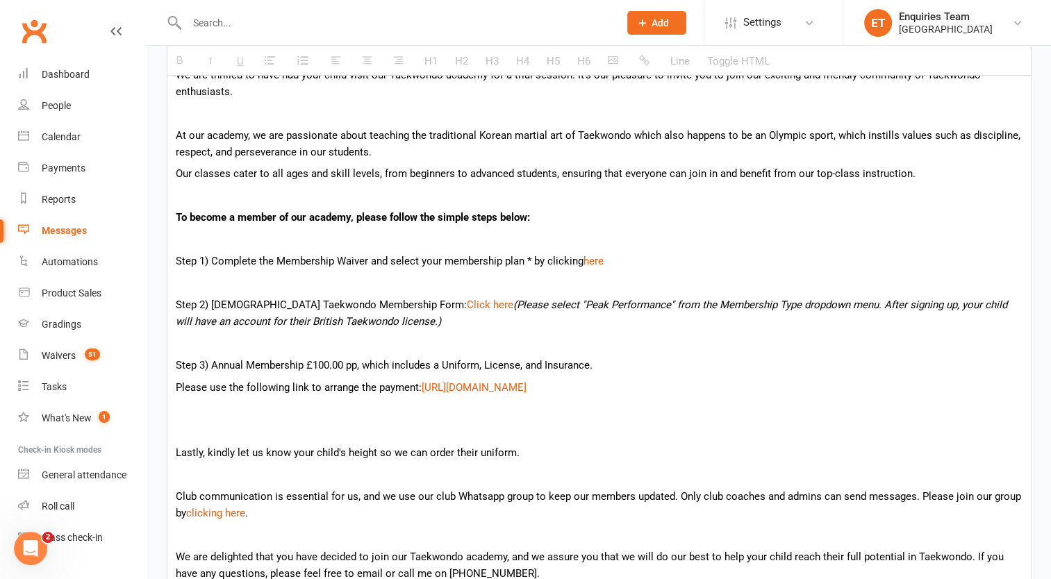
scroll to position [486, 0]
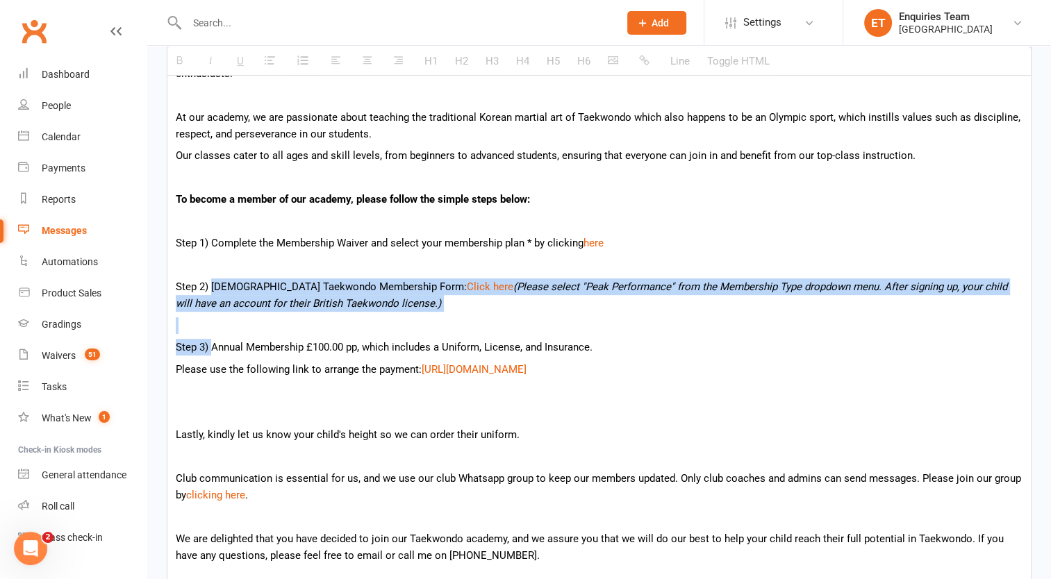
drag, startPoint x: 211, startPoint y: 285, endPoint x: 211, endPoint y: 346, distance: 61.1
click at [211, 346] on div "Dear {contact-first-name} We are thrilled to have had your child visit our Taek…" at bounding box center [598, 370] width 863 height 756
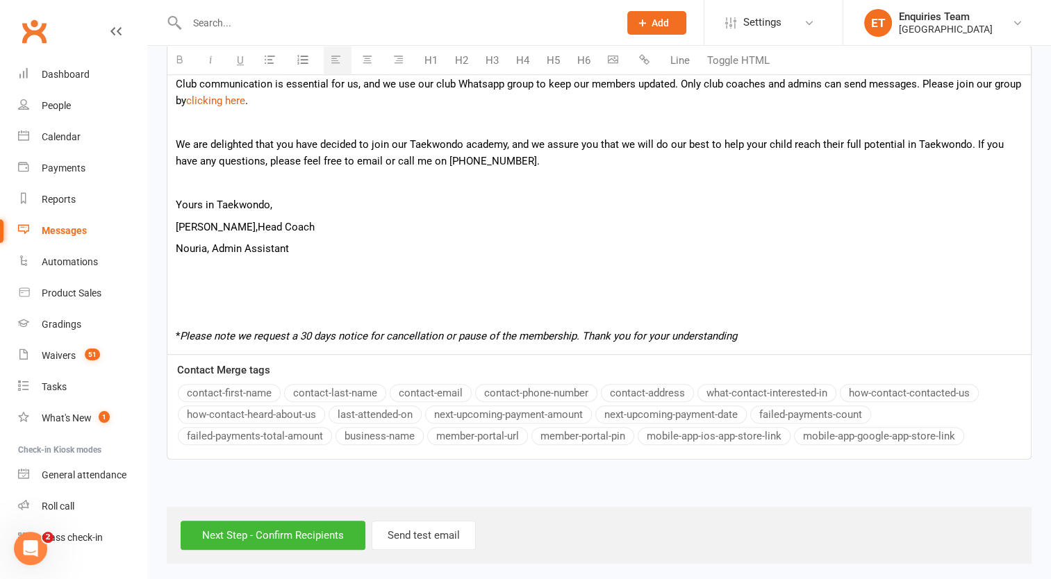
scroll to position [822, 0]
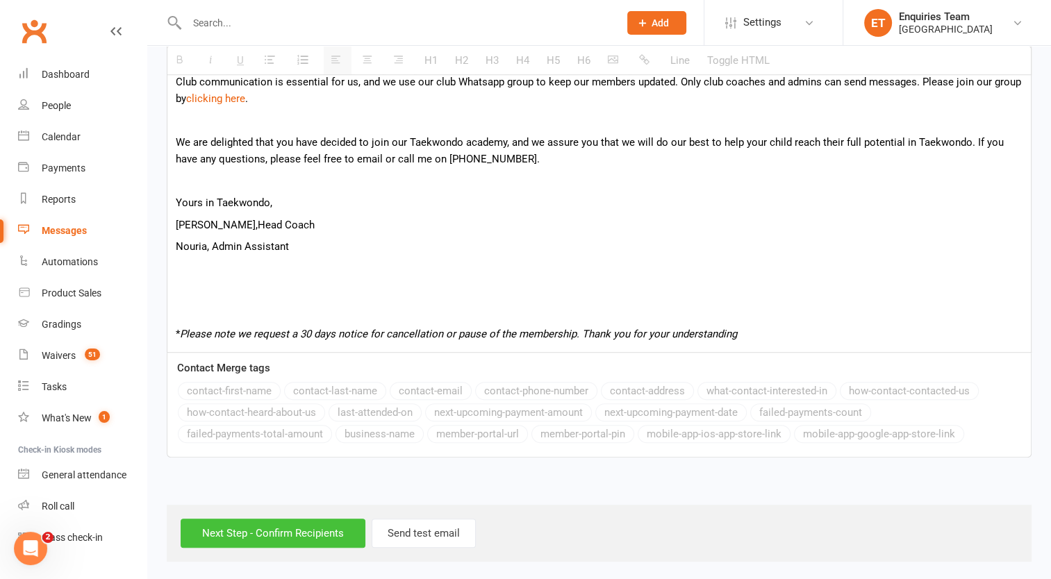
click at [256, 521] on input "Next Step - Confirm Recipients" at bounding box center [273, 533] width 185 height 29
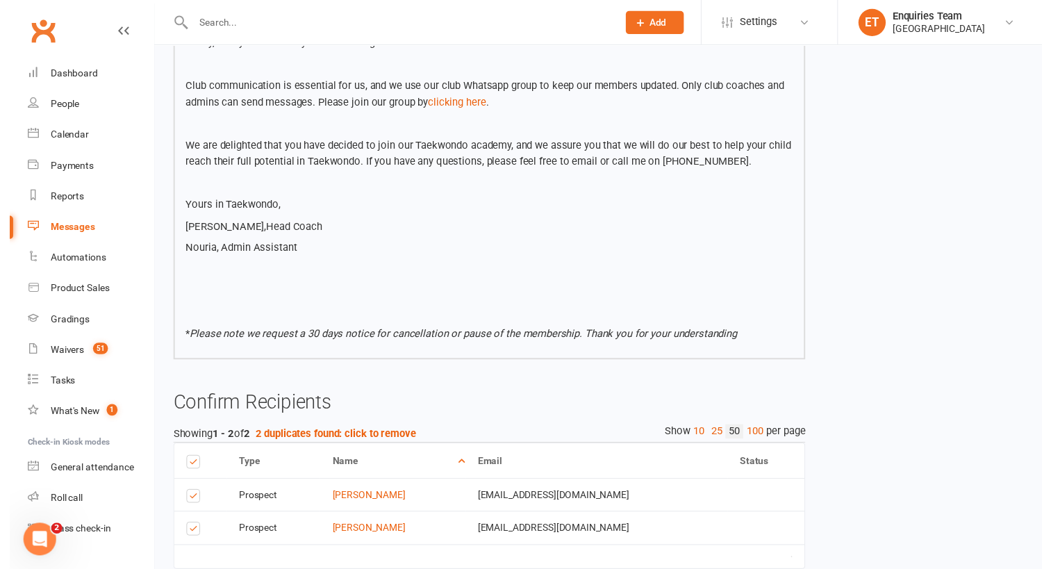
scroll to position [681, 0]
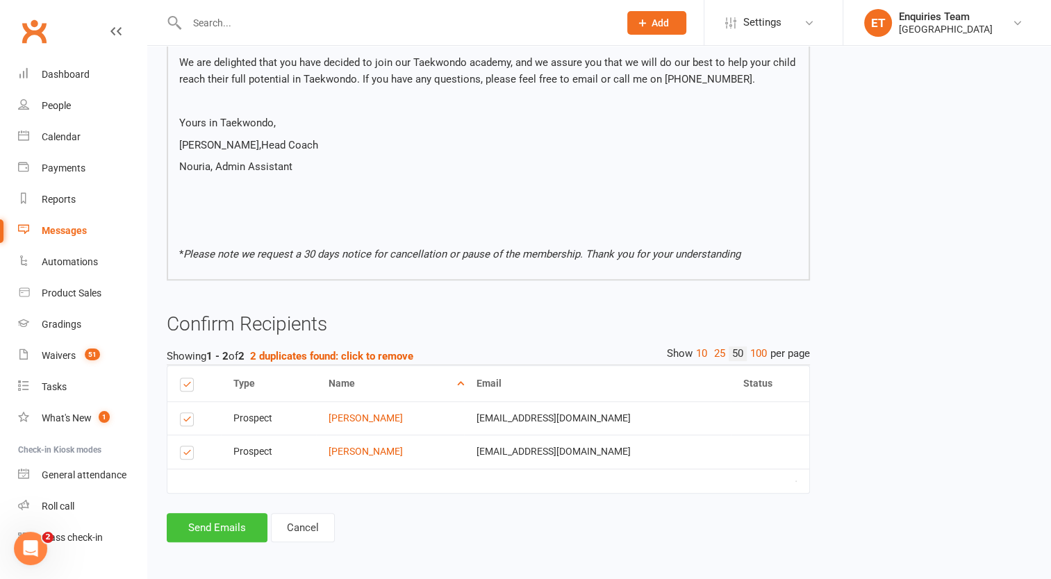
click at [233, 528] on button "Send Emails" at bounding box center [217, 527] width 101 height 29
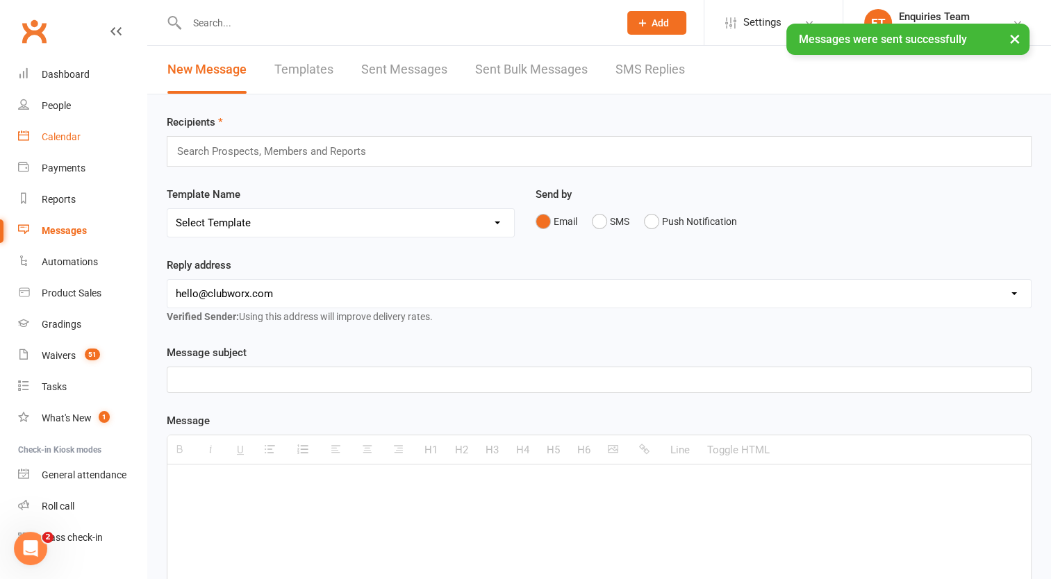
click at [66, 135] on div "Calendar" at bounding box center [61, 136] width 39 height 11
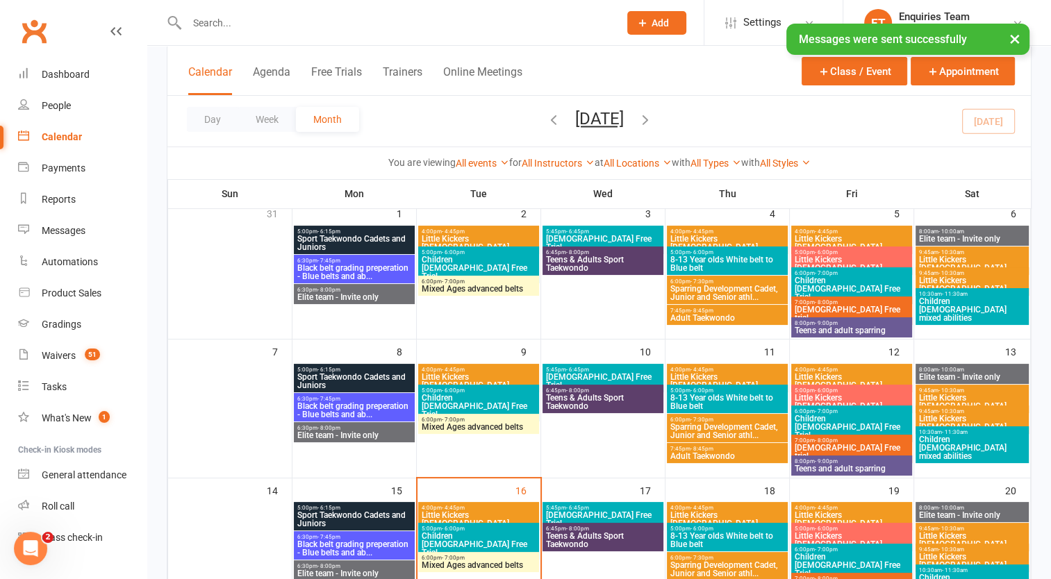
scroll to position [208, 0]
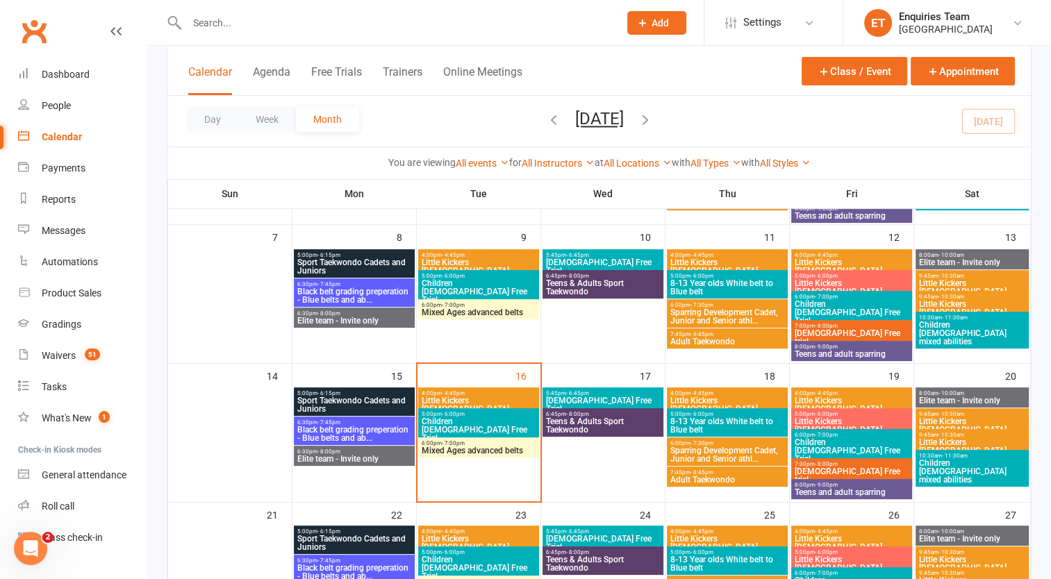
click at [463, 398] on span "Little Kickers 4-7 Years old" at bounding box center [478, 404] width 115 height 17
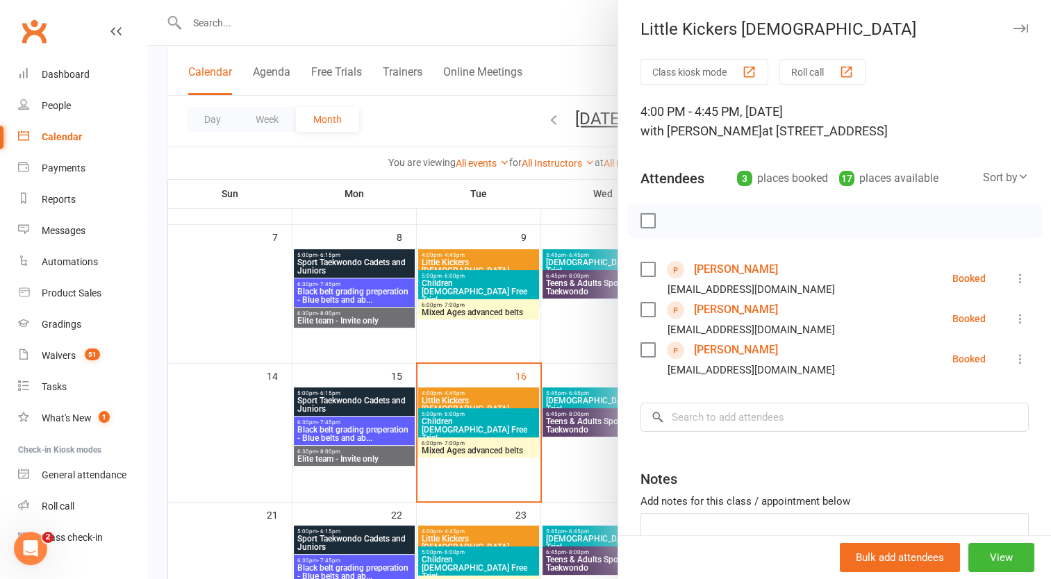
click at [718, 281] on link "[PERSON_NAME]" at bounding box center [736, 269] width 84 height 22
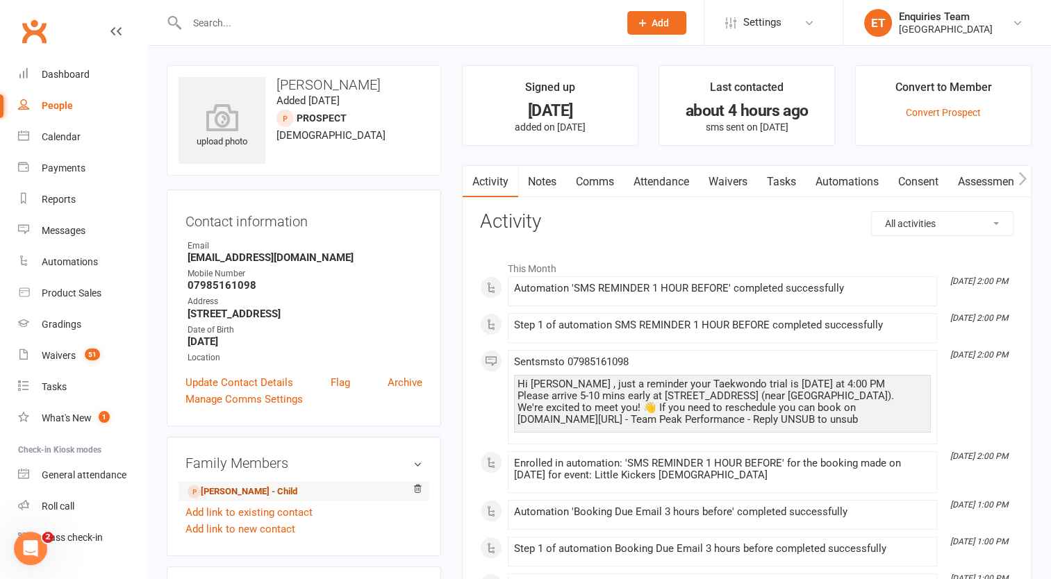
click at [224, 495] on link "Rayaan Khan - Child" at bounding box center [242, 492] width 110 height 15
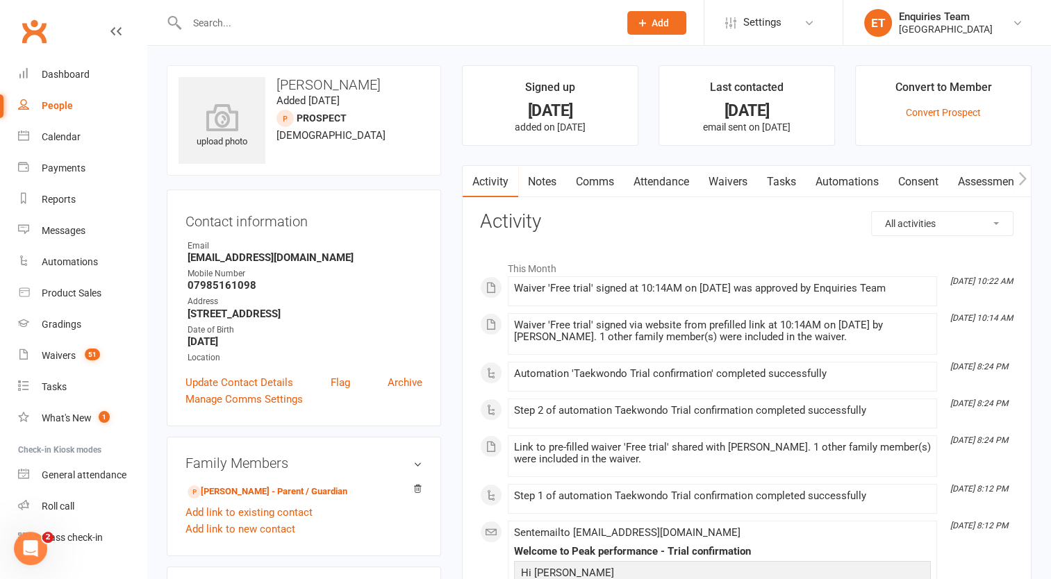
click at [596, 180] on link "Comms" at bounding box center [595, 182] width 58 height 32
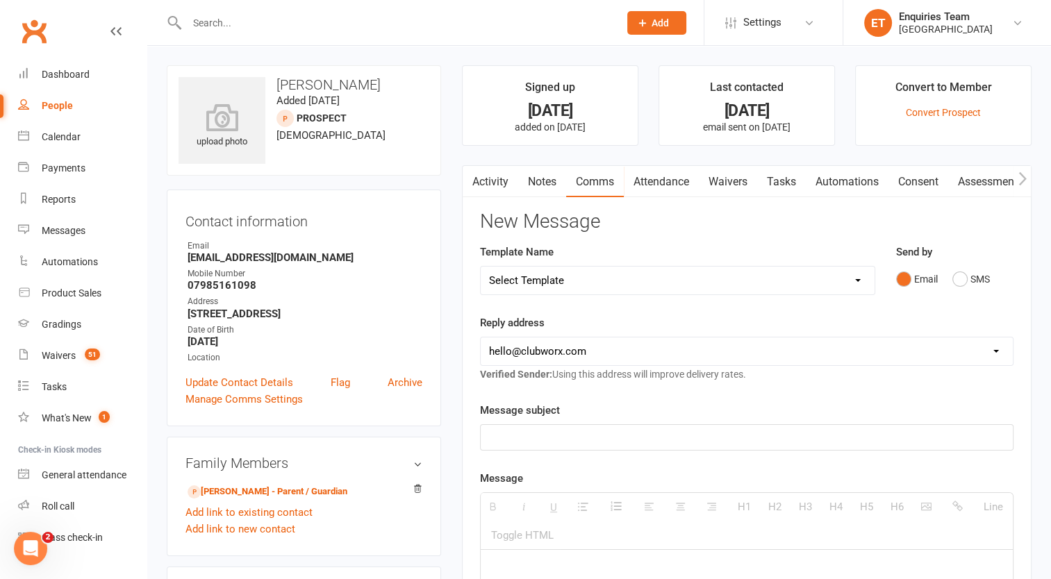
click at [589, 278] on select "Select Template [Email] Welcome to Peak Performance – Your Trial Class Is Booke…" at bounding box center [678, 281] width 394 height 28
select select "10"
click at [481, 267] on select "Select Template [Email] Welcome to Peak Performance – Your Trial Class Is Booke…" at bounding box center [678, 281] width 394 height 28
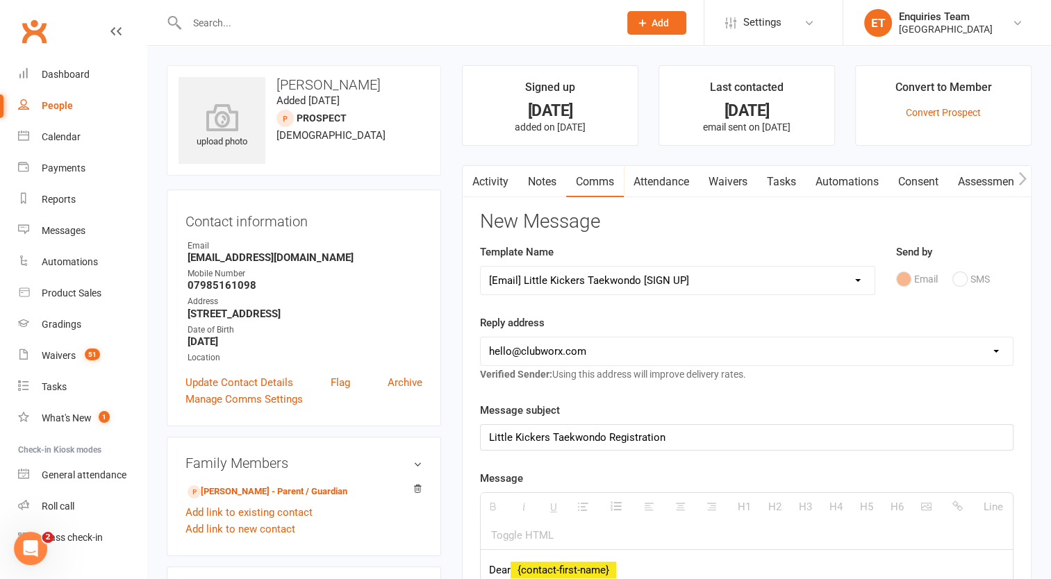
click at [554, 351] on select "hello@clubworx.com info@peakperformancetkd.co.uk enquiries@peakperformancetkd.c…" at bounding box center [747, 351] width 532 height 28
select select "2"
click at [481, 337] on select "hello@clubworx.com info@peakperformancetkd.co.uk enquiries@peakperformancetkd.c…" at bounding box center [747, 351] width 532 height 28
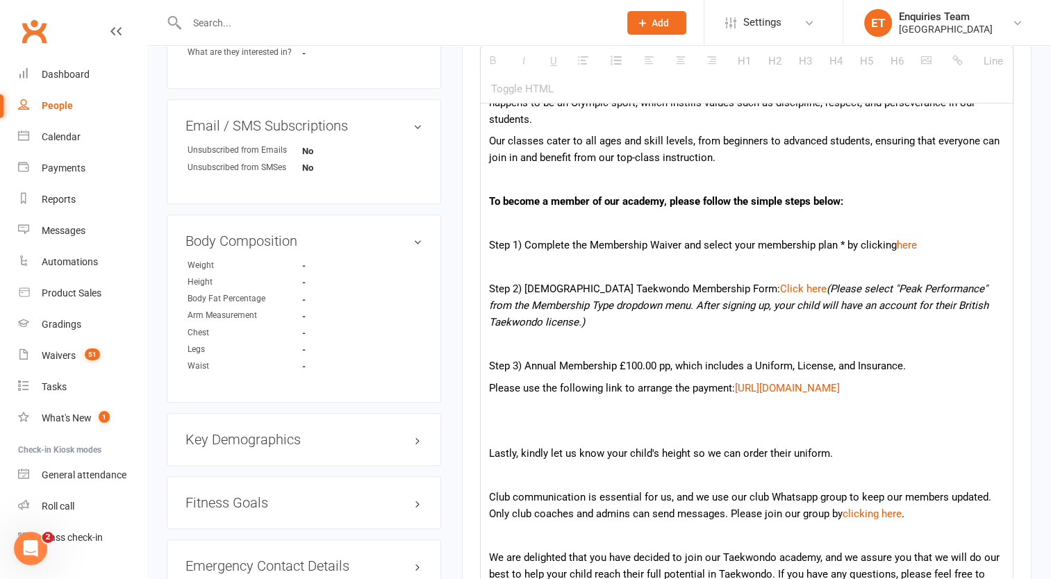
scroll to position [625, 0]
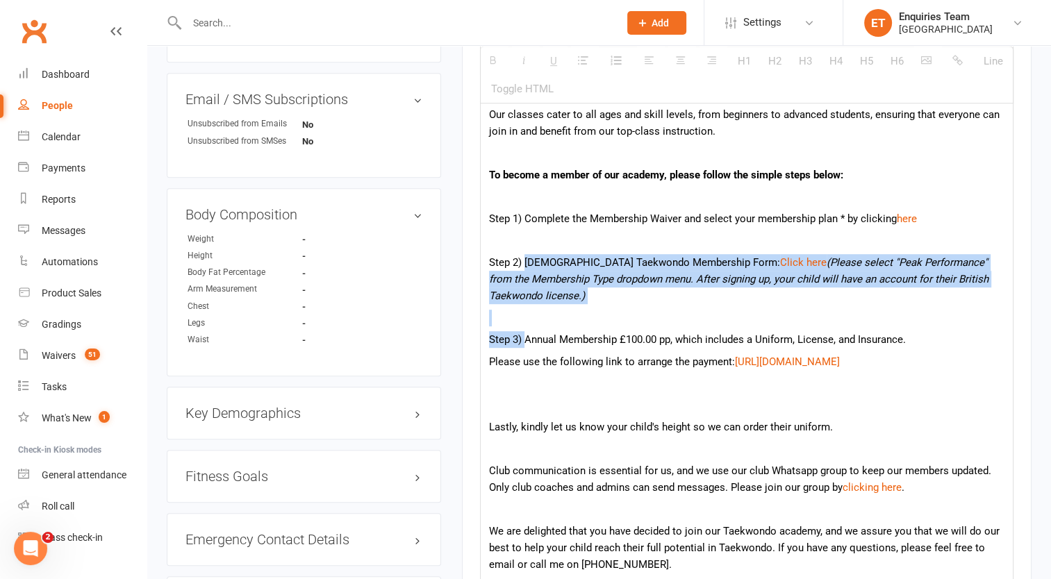
drag, startPoint x: 524, startPoint y: 262, endPoint x: 525, endPoint y: 333, distance: 70.8
click at [525, 333] on div "Dear {contact-first-name} We are thrilled to have had your child visit our Taek…" at bounding box center [747, 355] width 532 height 840
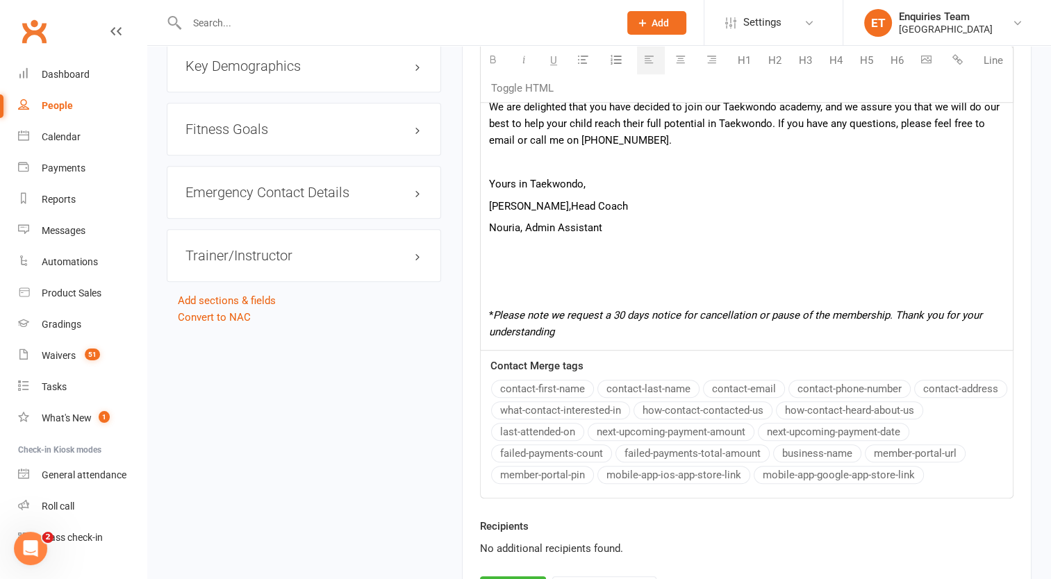
scroll to position [1105, 0]
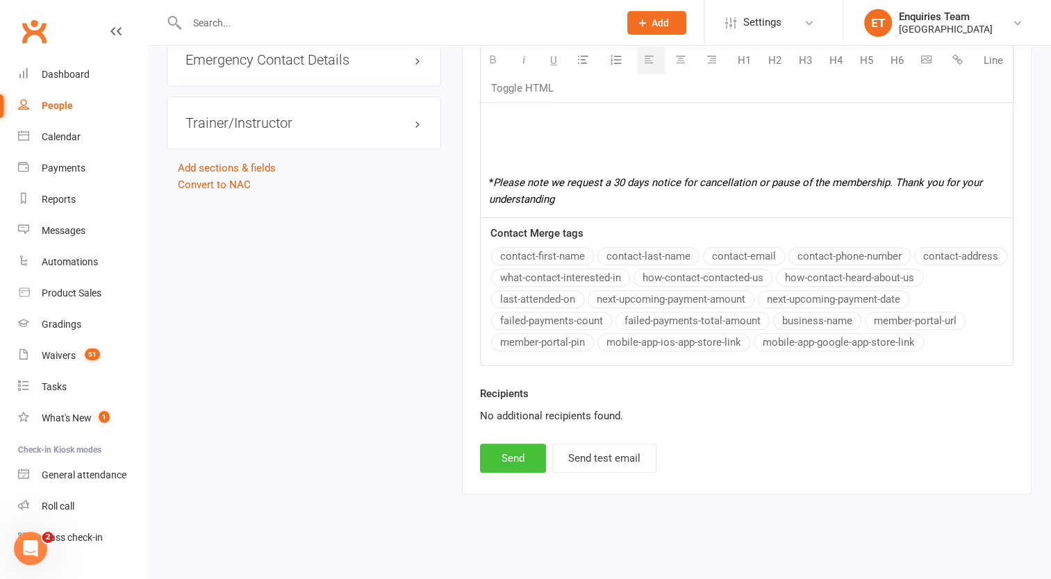
click at [506, 465] on button "Send" at bounding box center [513, 458] width 66 height 29
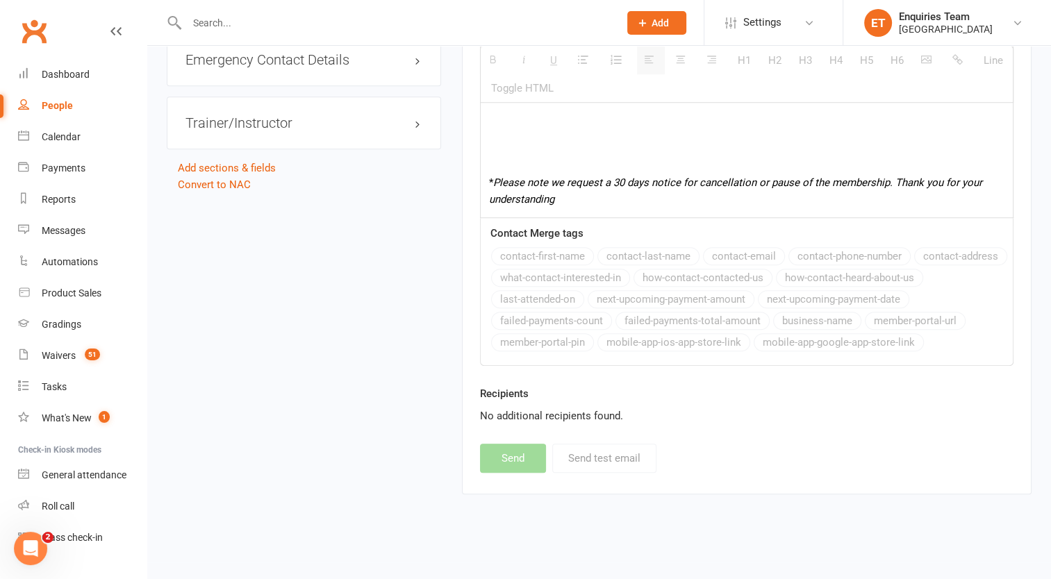
select select
select select "0"
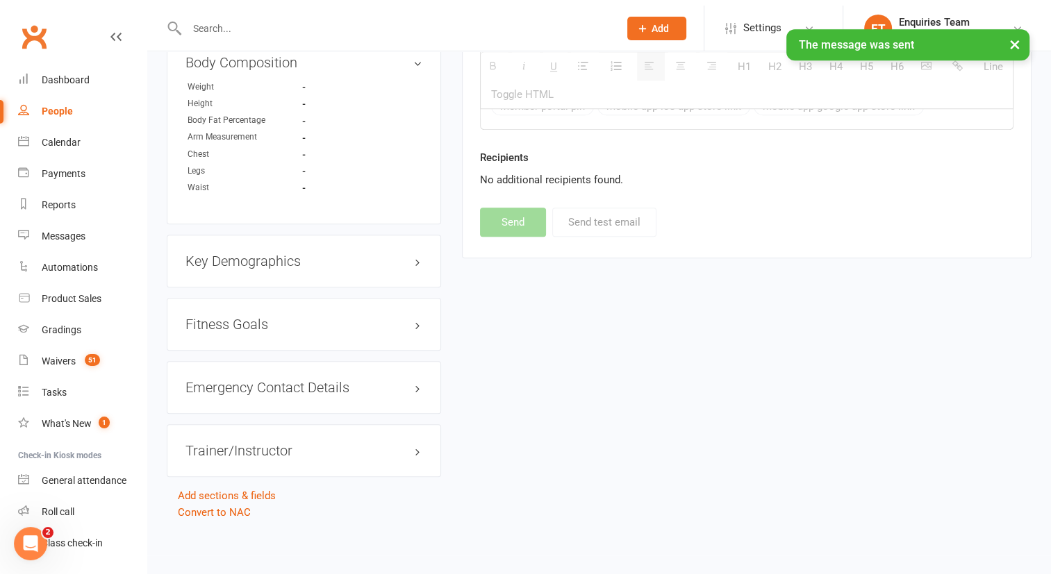
scroll to position [772, 0]
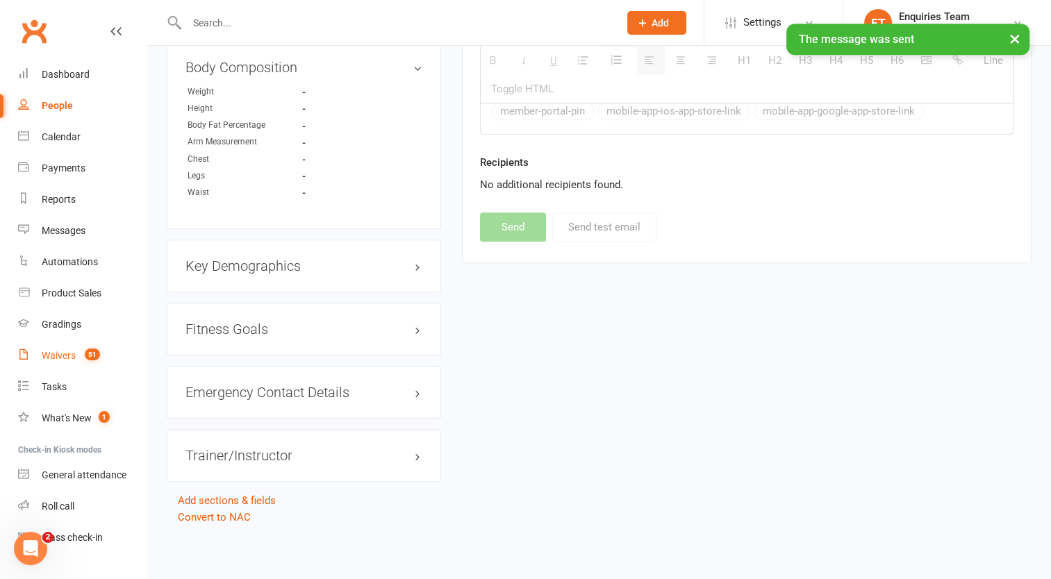
click at [58, 350] on div "Waivers" at bounding box center [59, 355] width 34 height 11
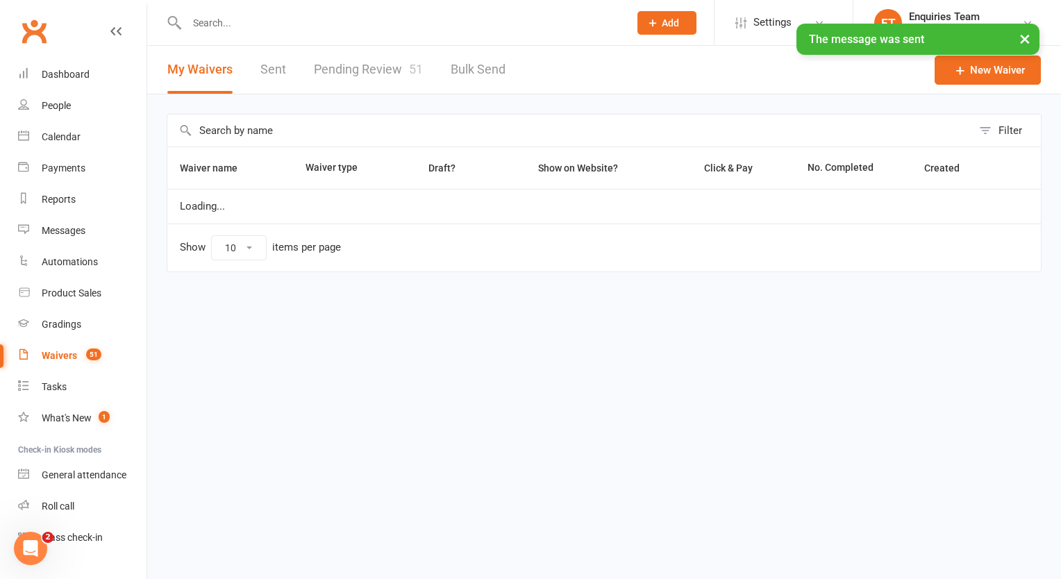
select select "100"
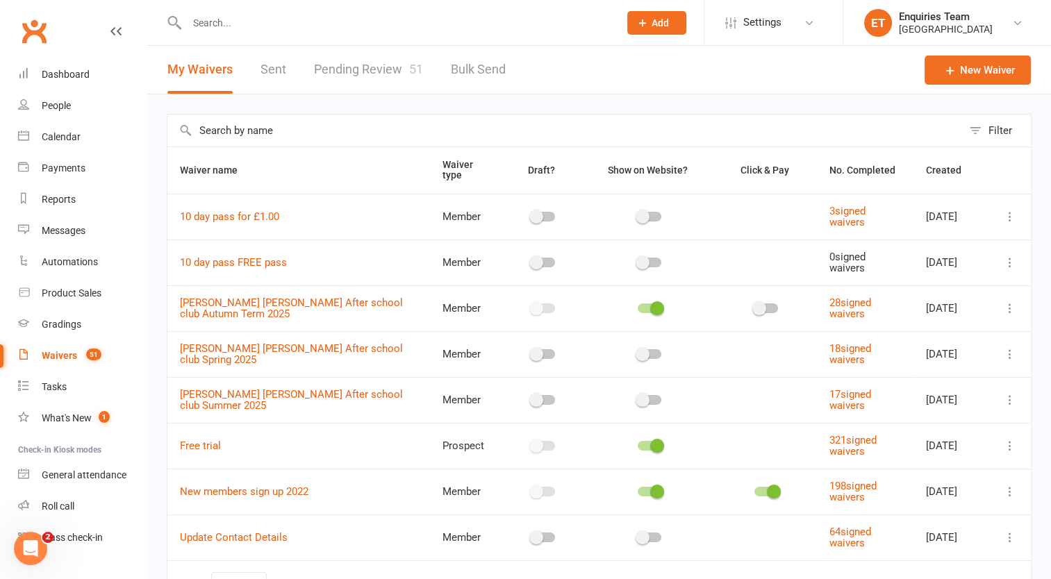
click at [370, 70] on link "Pending Review 51" at bounding box center [368, 70] width 109 height 48
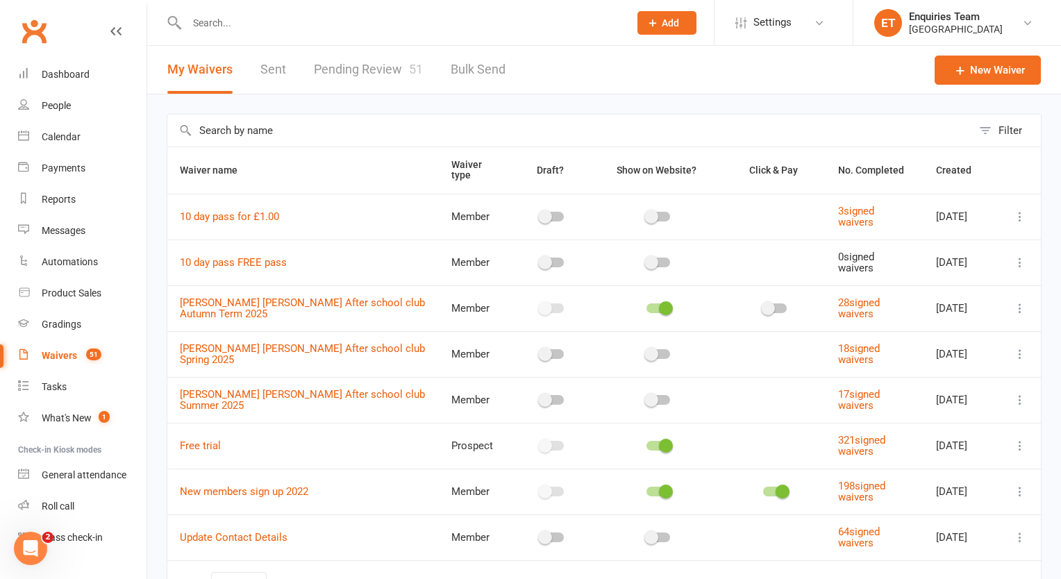
select select "50"
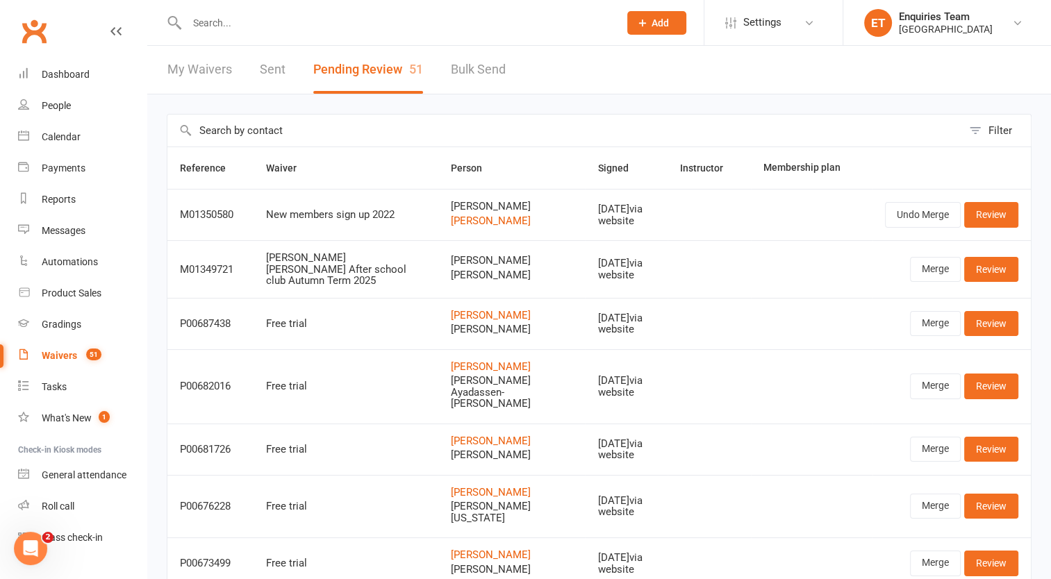
click at [85, 350] on count-badge "51" at bounding box center [90, 355] width 22 height 11
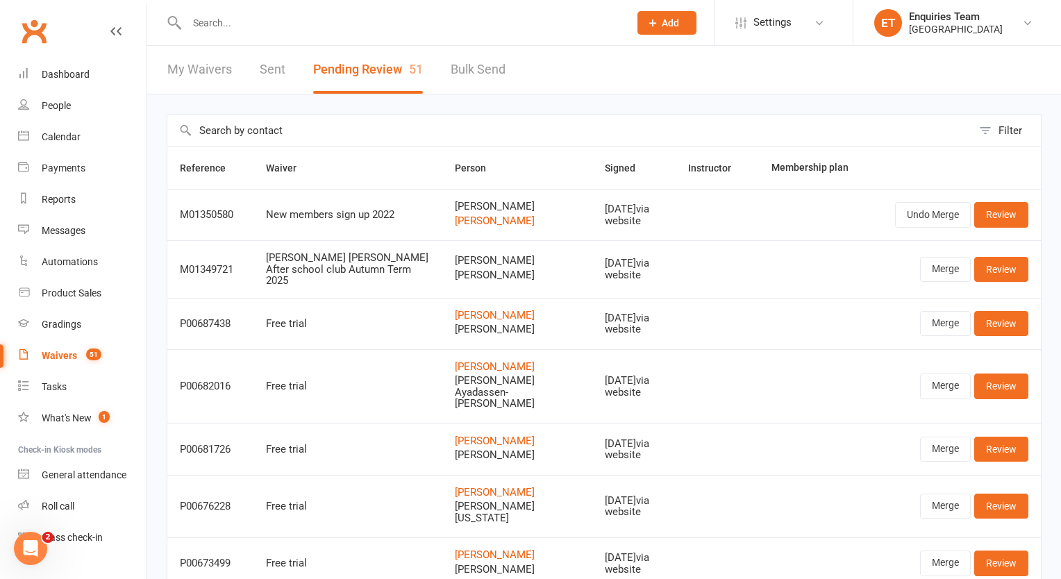
select select "100"
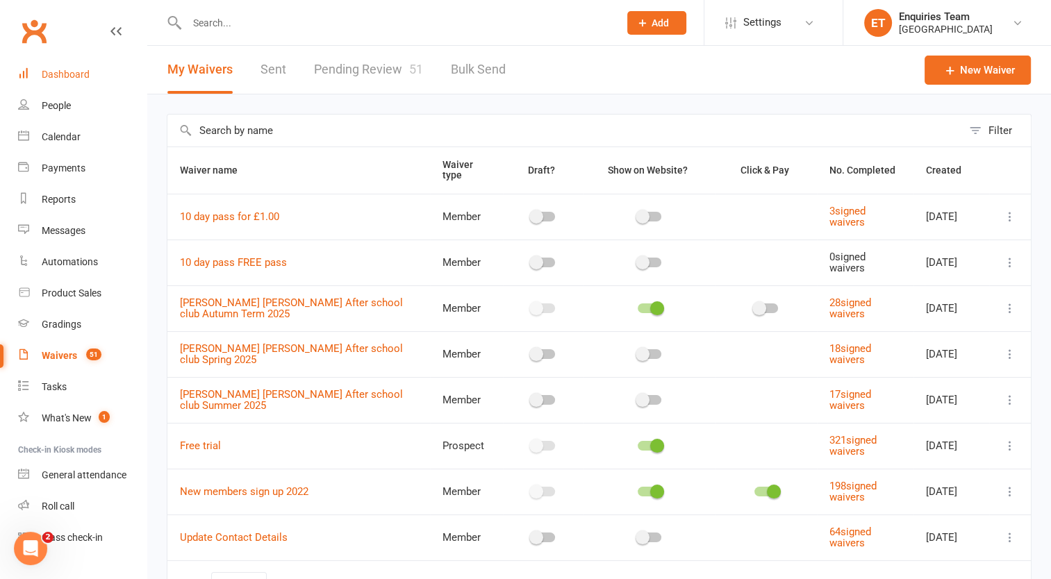
click at [72, 73] on div "Dashboard" at bounding box center [66, 74] width 48 height 11
